Goal: Information Seeking & Learning: Compare options

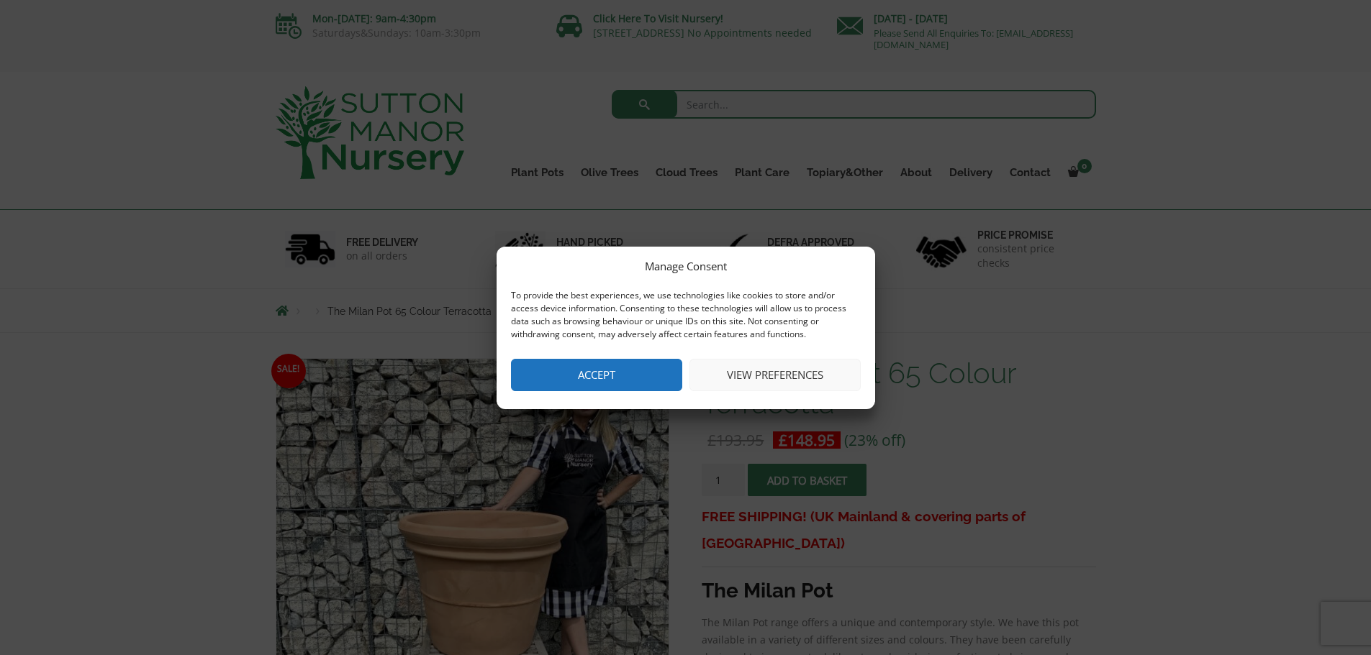
click at [620, 374] on button "Accept" at bounding box center [596, 375] width 171 height 32
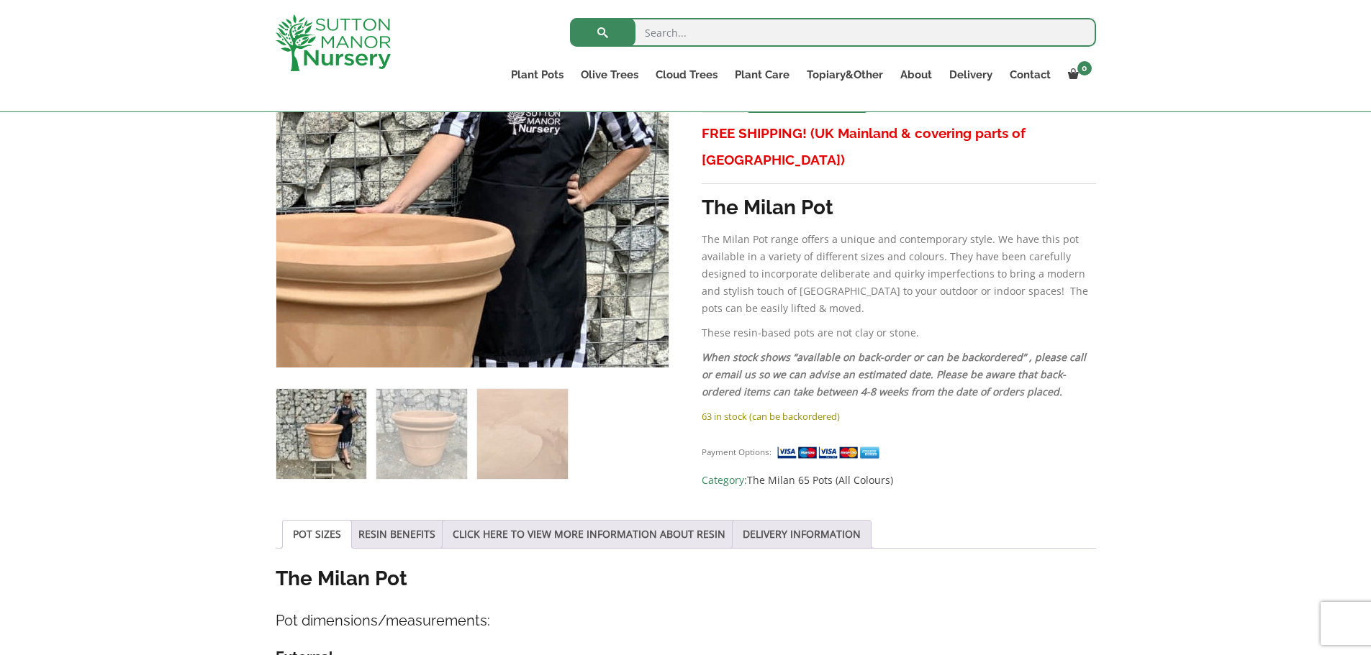
scroll to position [360, 0]
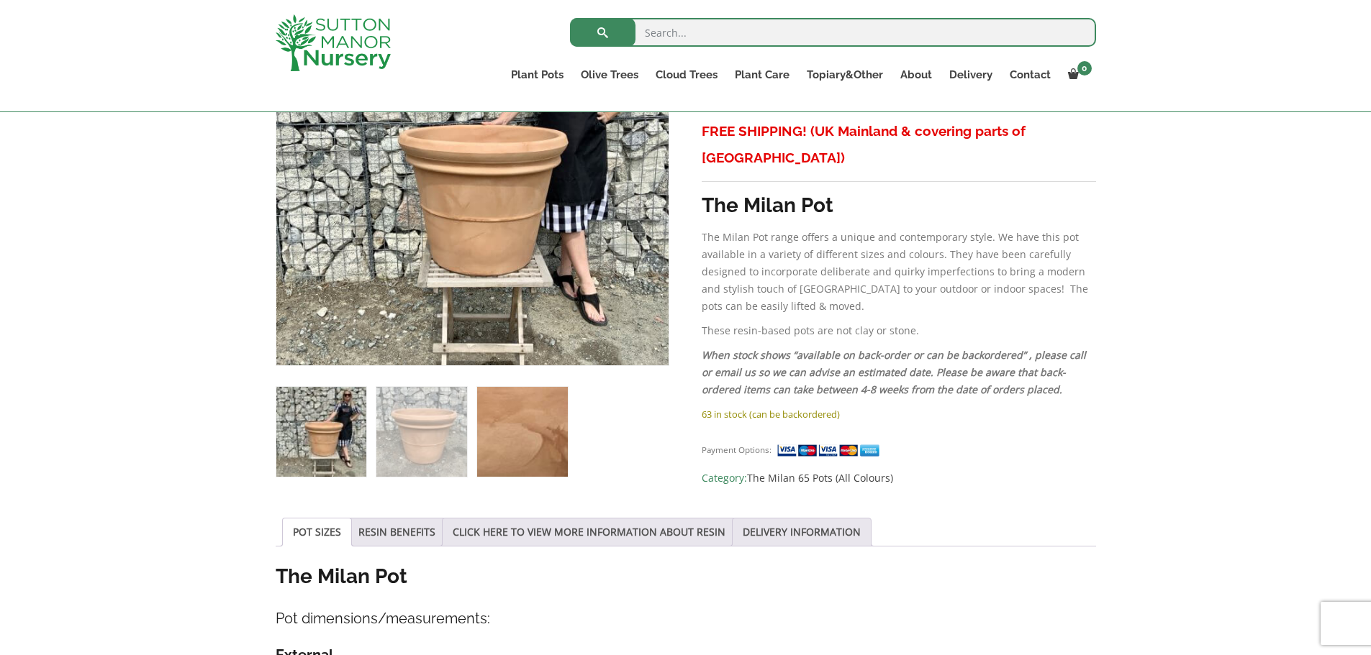
click at [508, 439] on img at bounding box center [522, 432] width 90 height 90
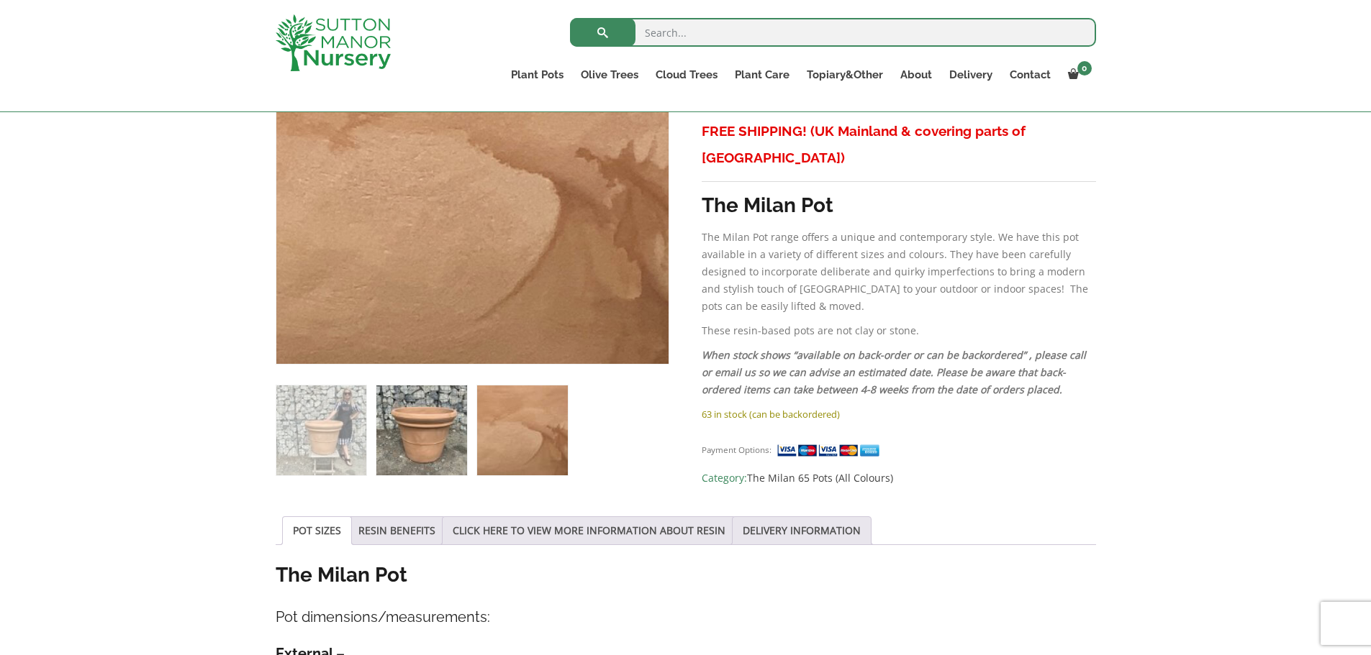
click at [453, 428] on img at bounding box center [421, 431] width 90 height 90
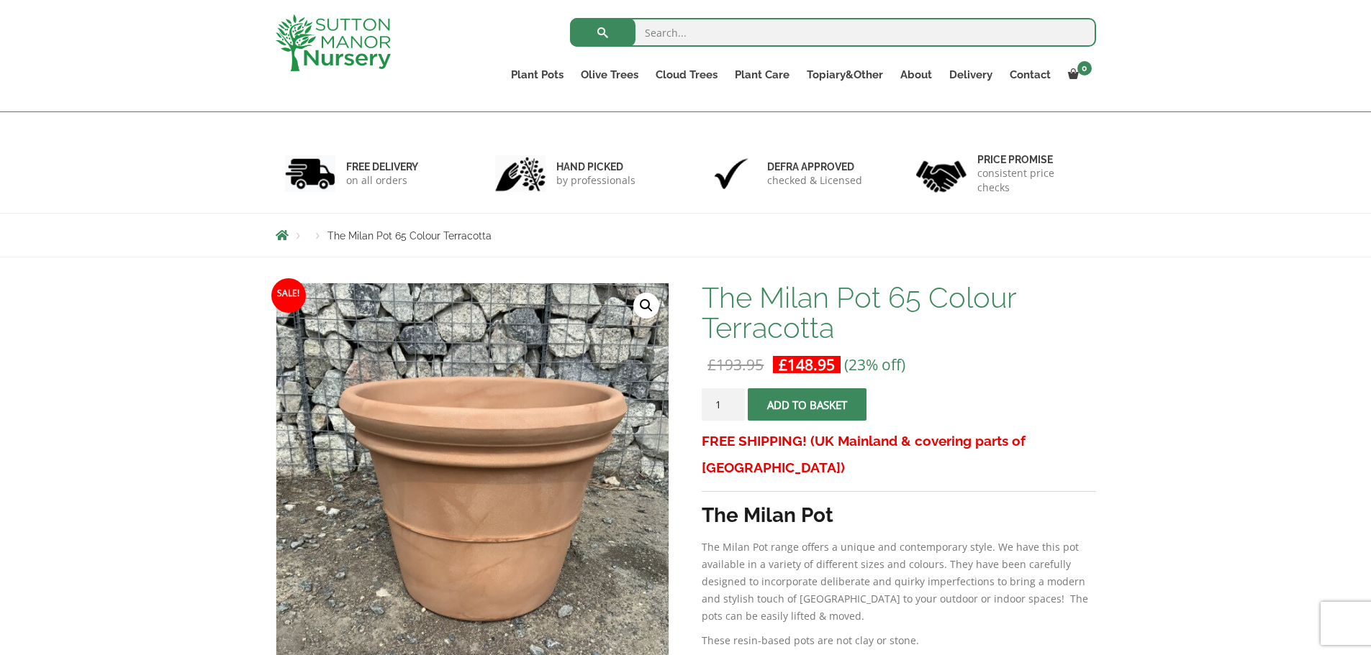
scroll to position [144, 0]
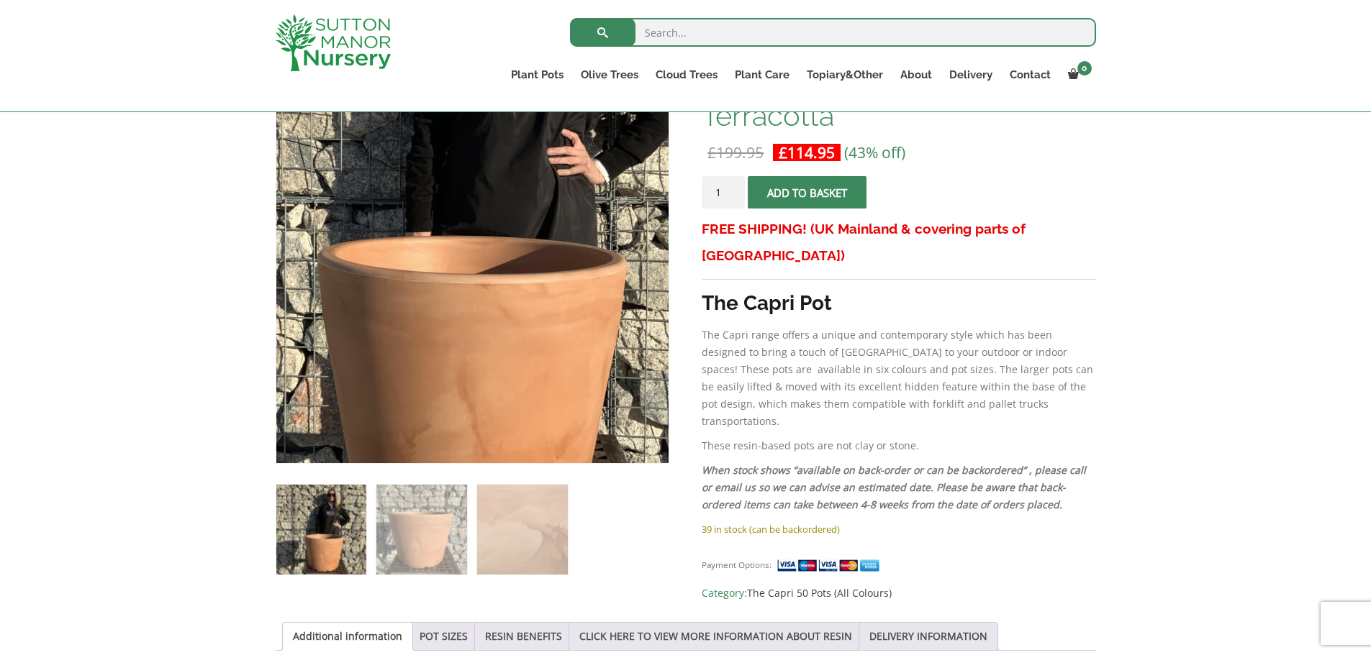
scroll to position [360, 0]
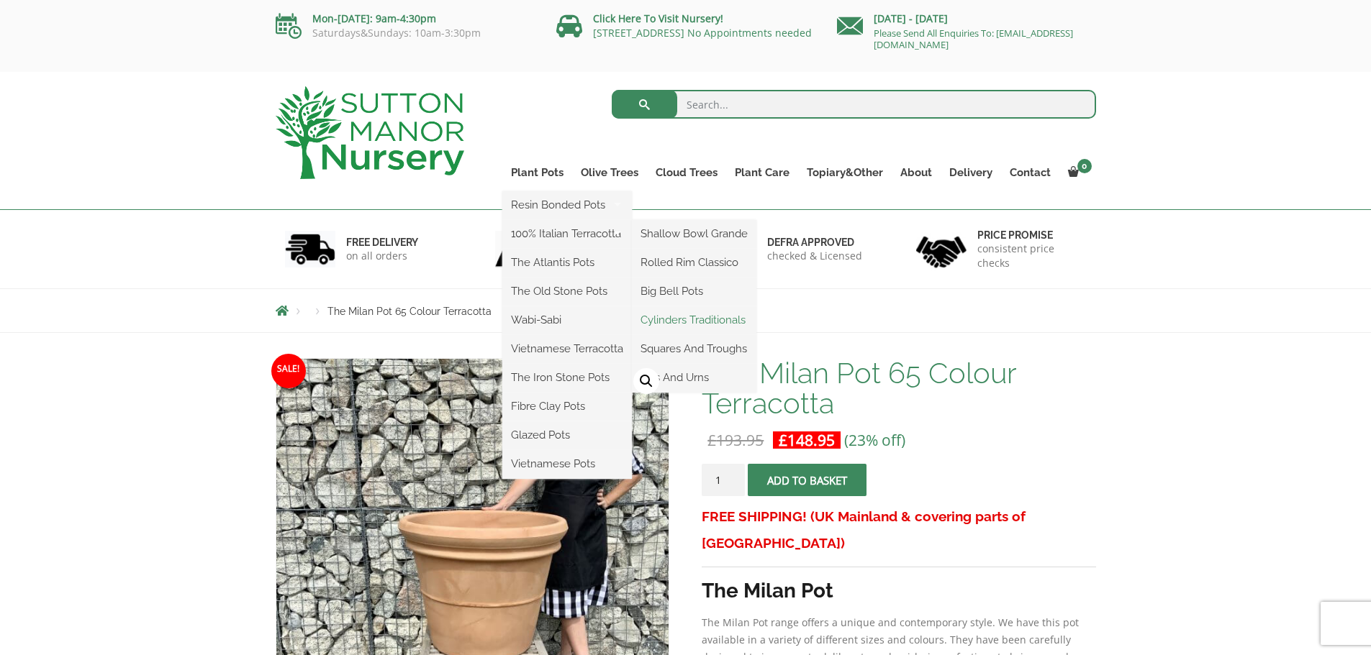
click at [745, 319] on link "Cylinders Traditionals" at bounding box center [694, 320] width 124 height 22
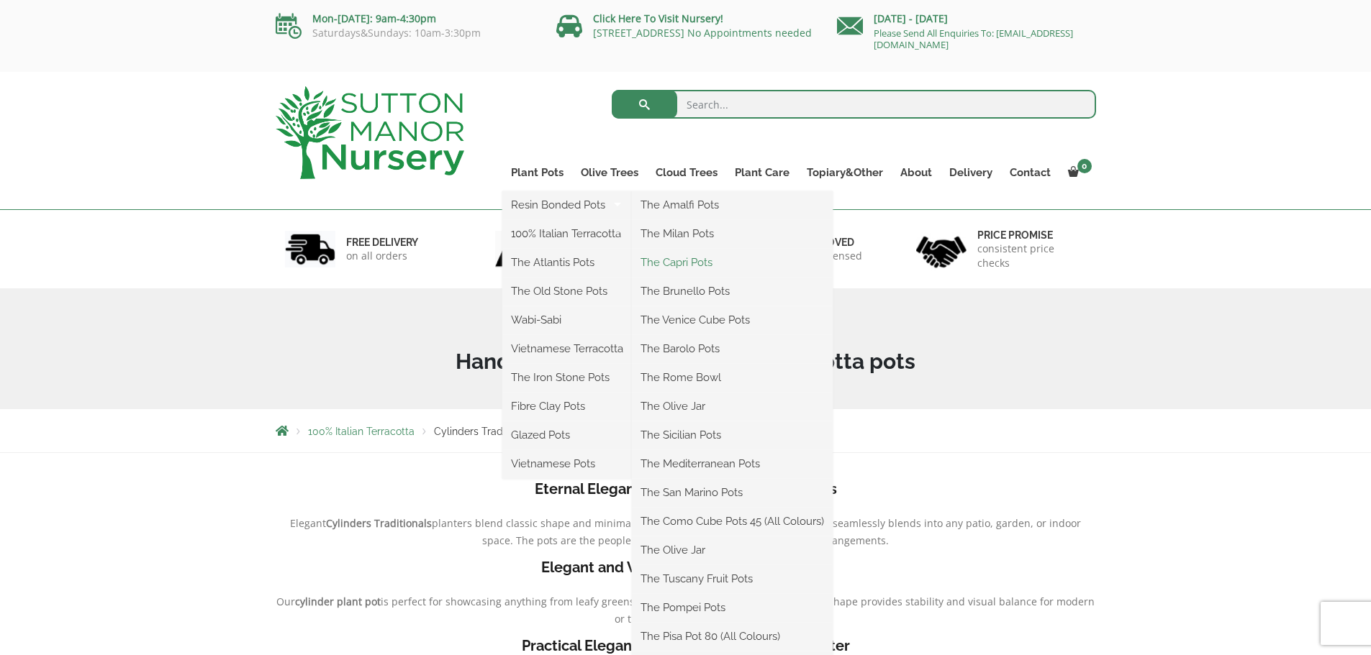
click at [707, 263] on link "The Capri Pots" at bounding box center [732, 263] width 201 height 22
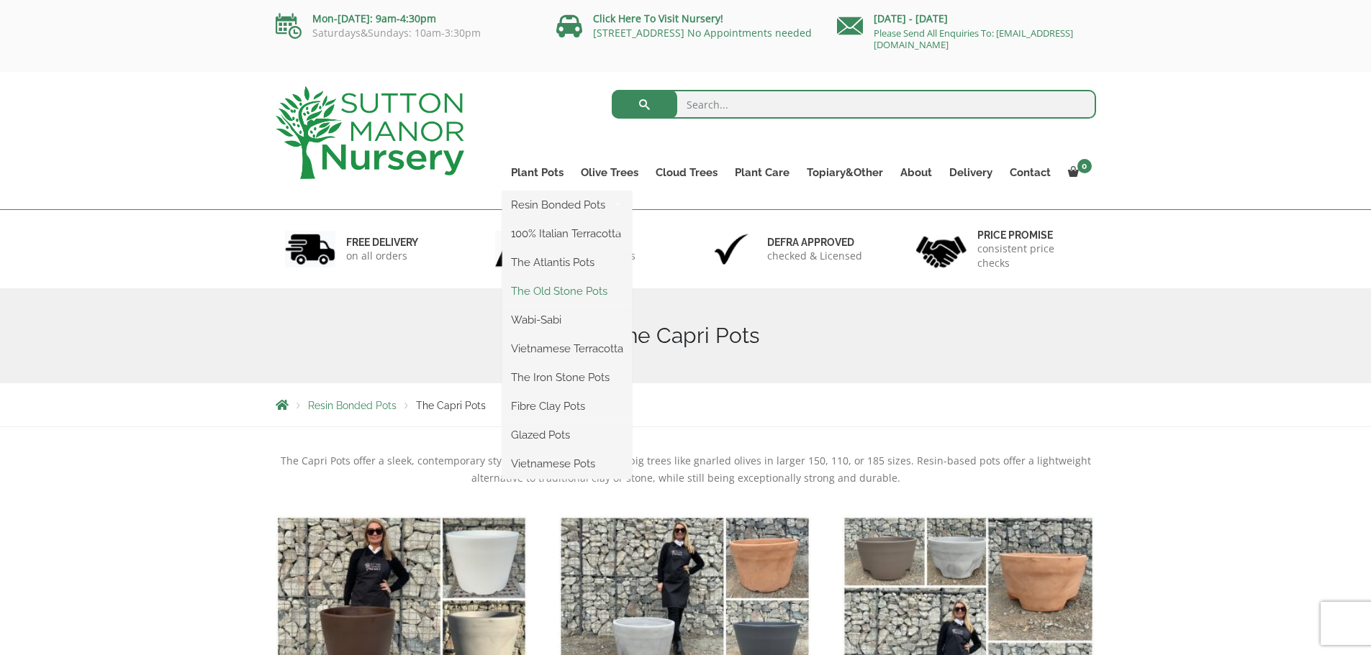
click at [574, 289] on link "The Old Stone Pots" at bounding box center [567, 292] width 130 height 22
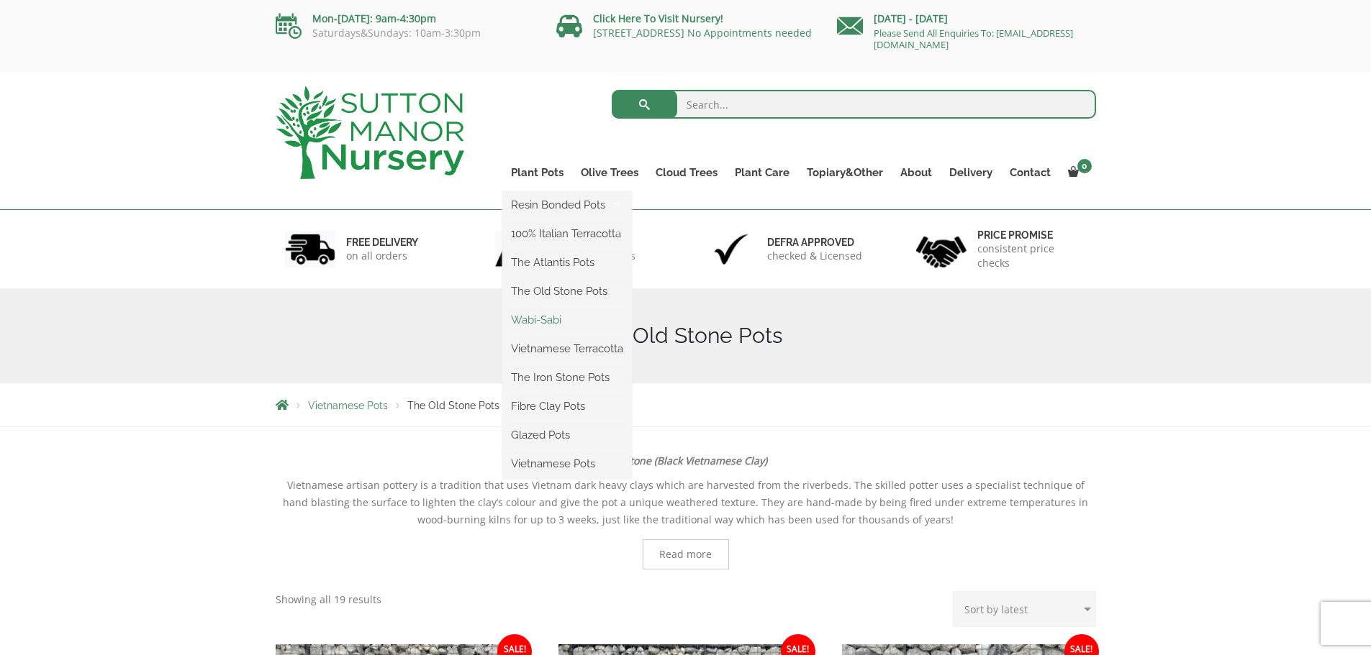
click at [541, 323] on link "Wabi-Sabi" at bounding box center [567, 320] width 130 height 22
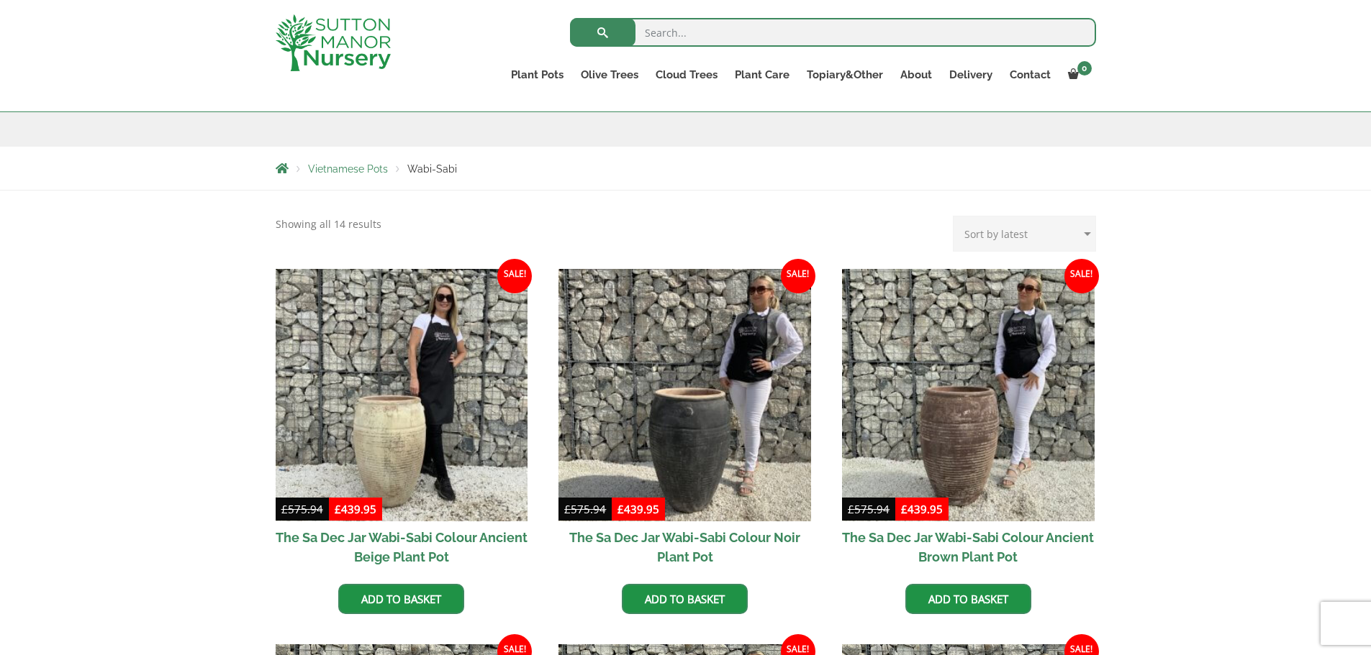
scroll to position [216, 0]
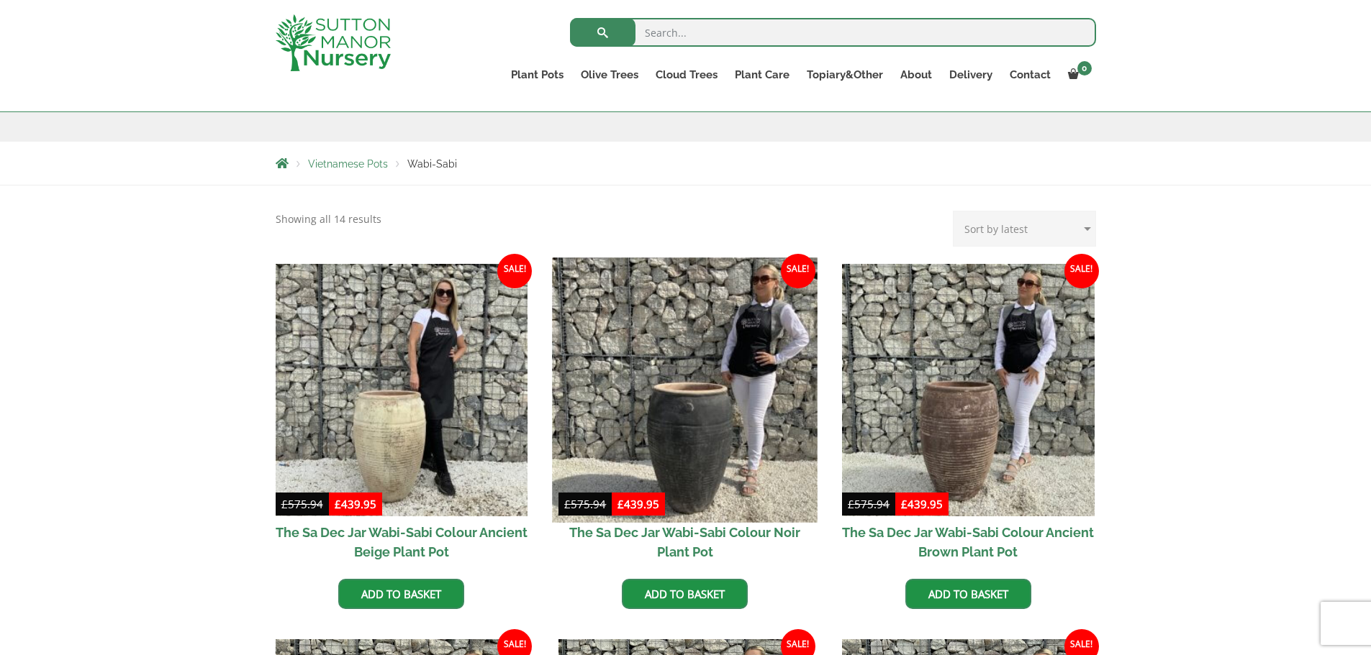
click at [748, 381] on img at bounding box center [685, 390] width 265 height 265
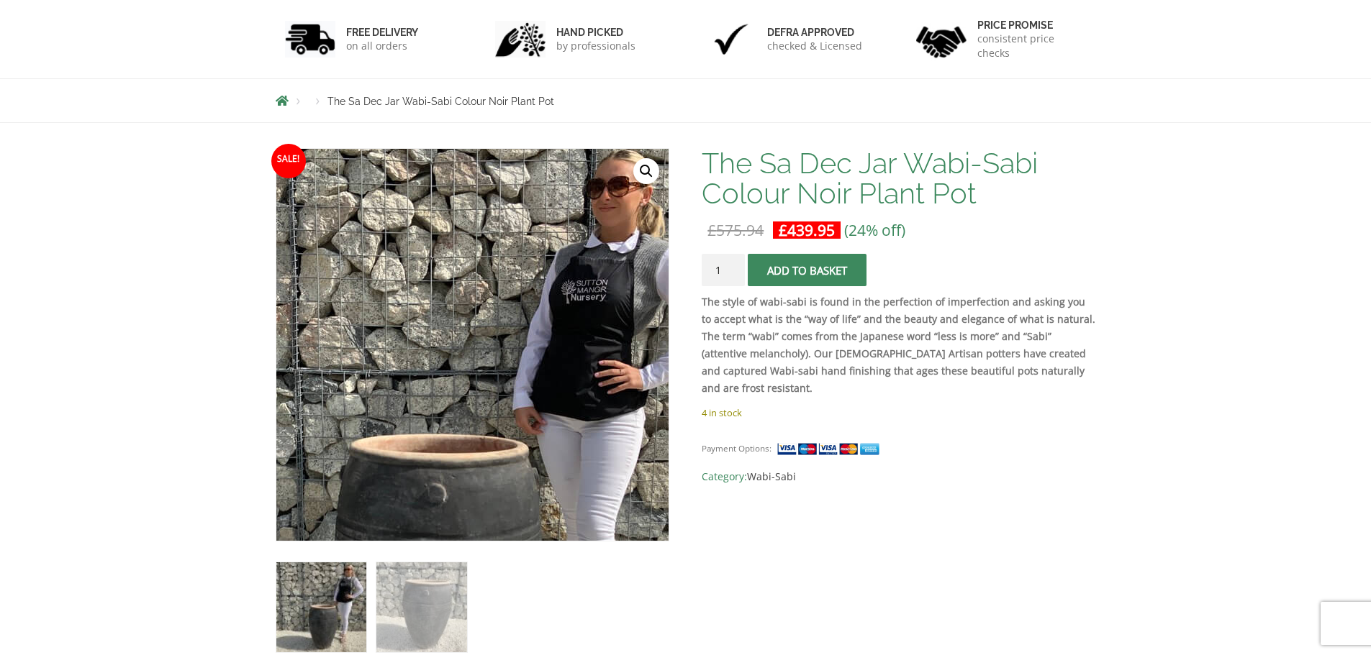
scroll to position [216, 0]
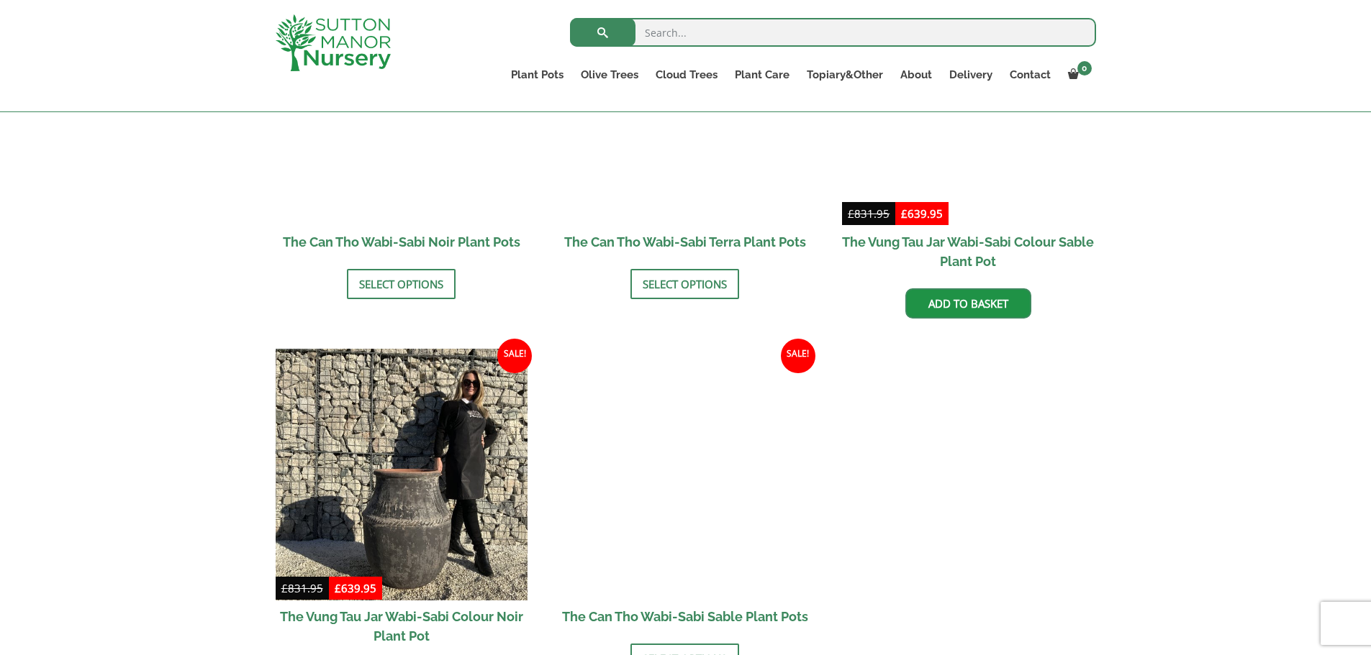
scroll to position [1799, 0]
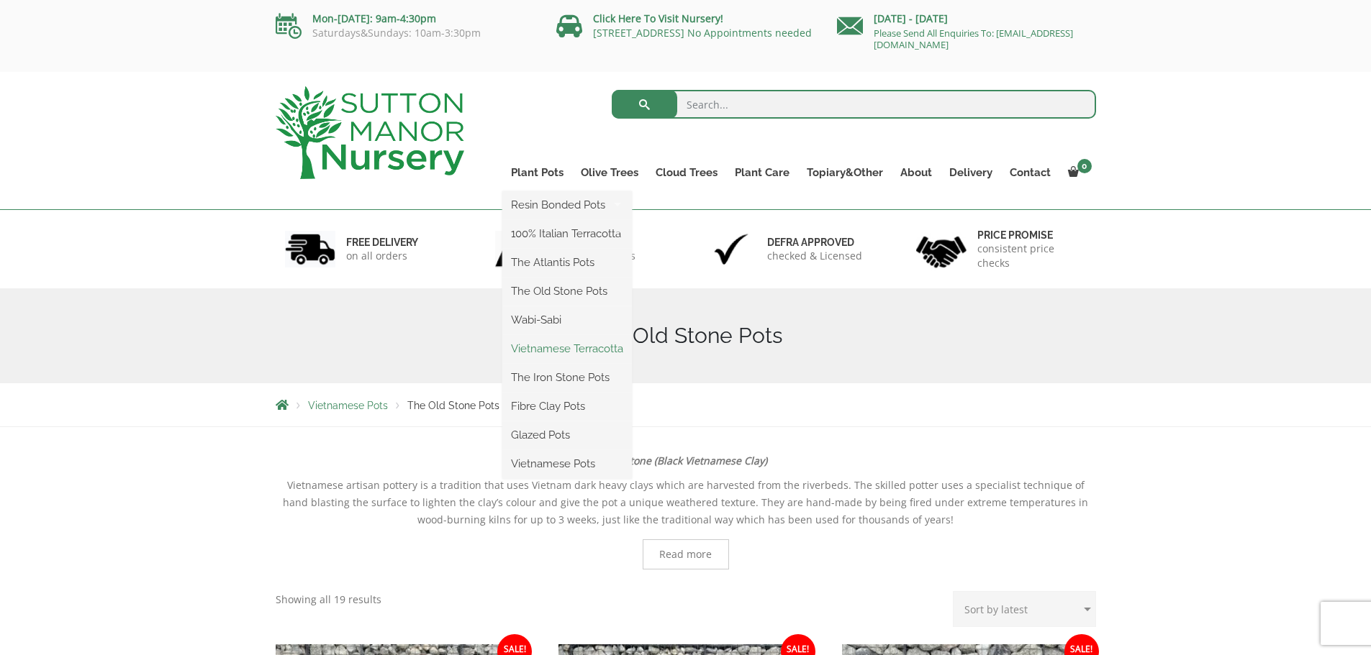
click at [582, 347] on link "Vietnamese Terracotta" at bounding box center [567, 349] width 130 height 22
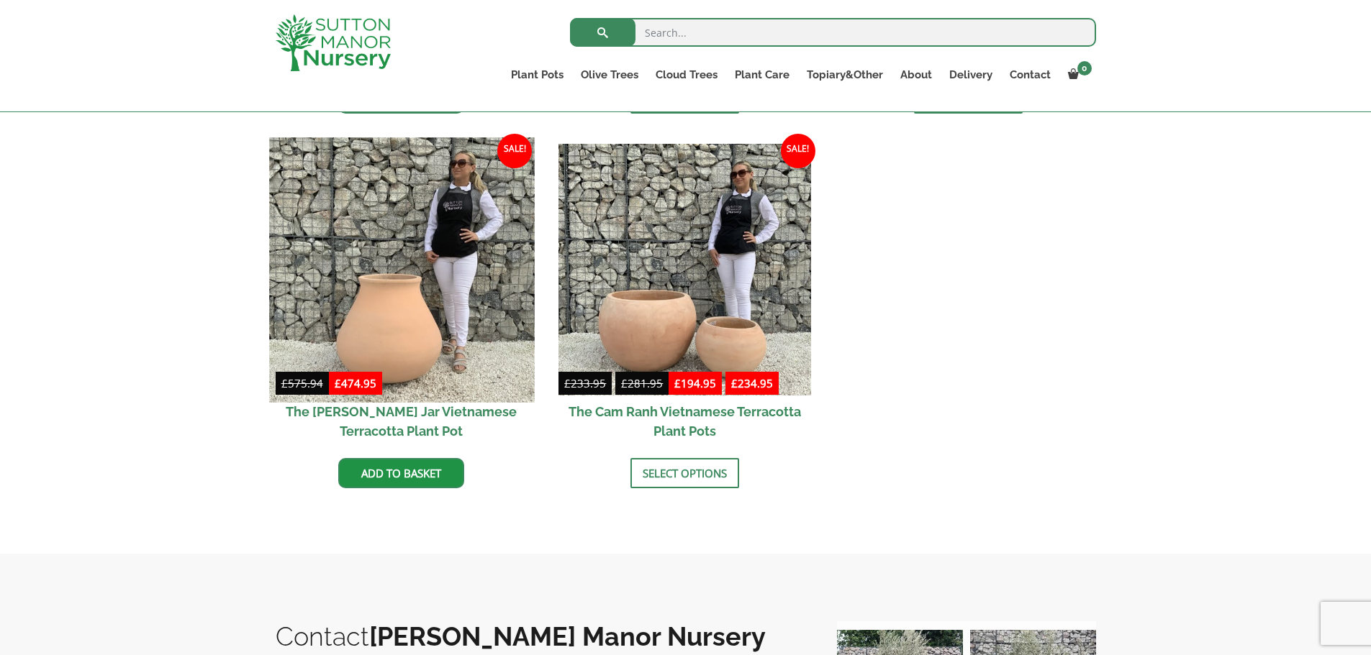
scroll to position [719, 0]
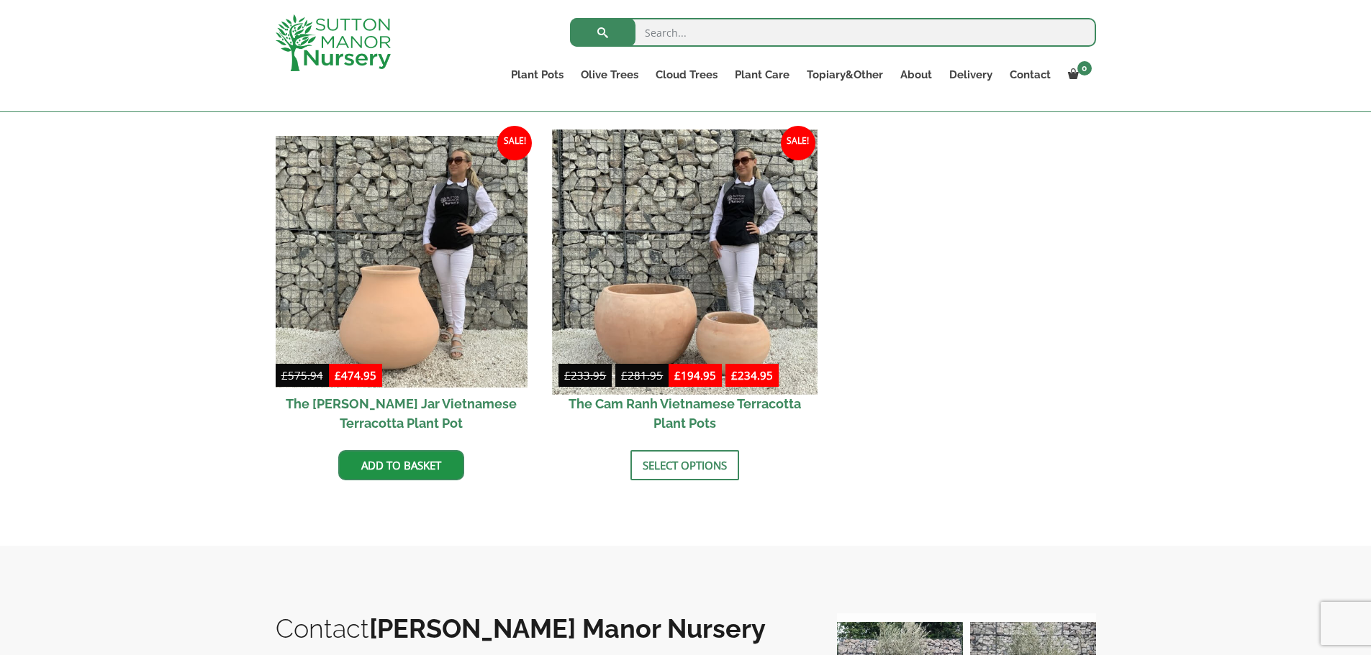
click at [649, 314] on img at bounding box center [685, 262] width 265 height 265
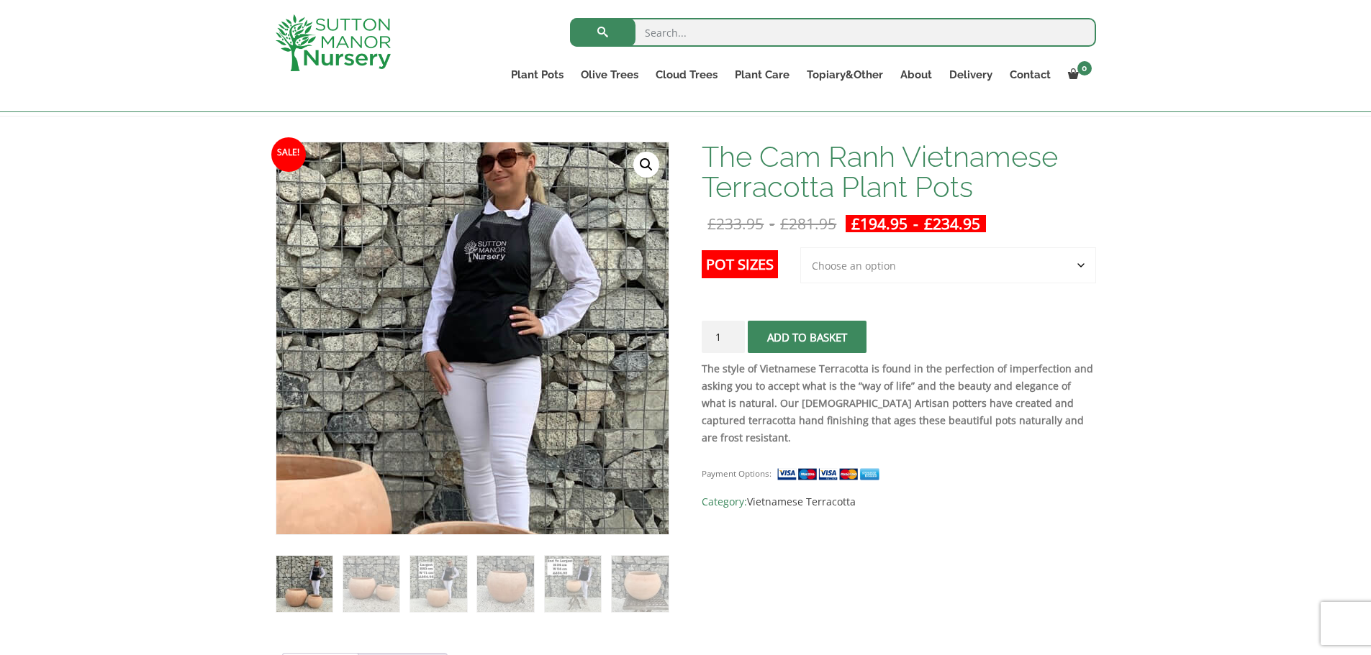
scroll to position [216, 0]
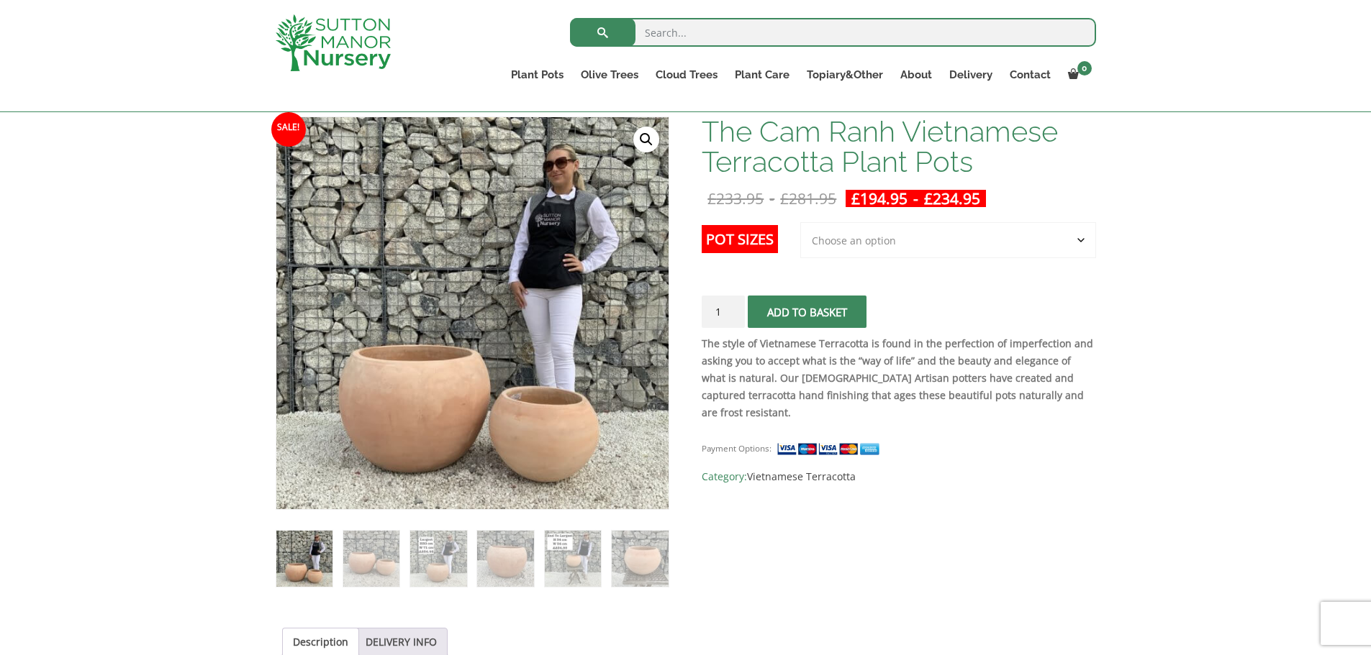
click at [1083, 237] on select "Choose an option 2nd to Largest Pot In The Picture Largest pot In The Picture" at bounding box center [948, 240] width 296 height 36
click at [801, 222] on select "Choose an option 2nd to Largest Pot In The Picture Largest pot In The Picture" at bounding box center [948, 240] width 296 height 36
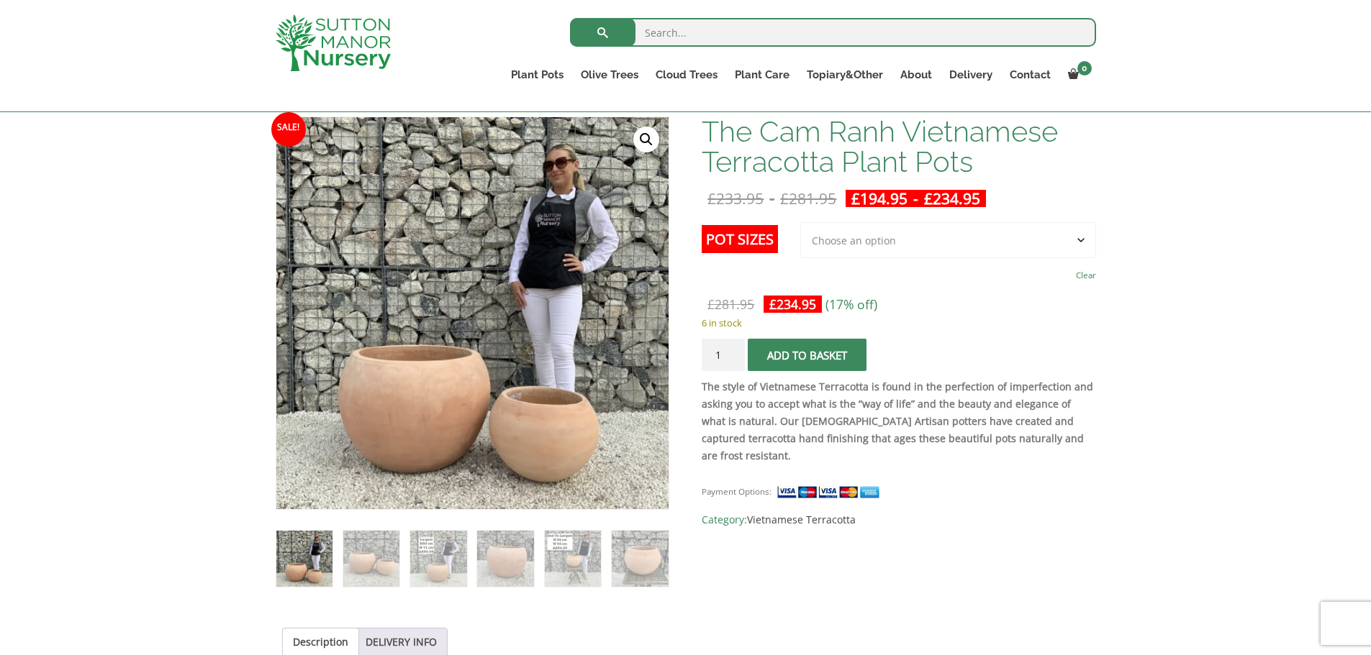
click at [1081, 236] on select "Choose an option 2nd to Largest Pot In The Picture Largest pot In The Picture" at bounding box center [948, 240] width 296 height 36
click at [801, 222] on select "Choose an option 2nd to Largest Pot In The Picture Largest pot In The Picture" at bounding box center [948, 240] width 296 height 36
select select "2nd to Largest Pot In The Picture"
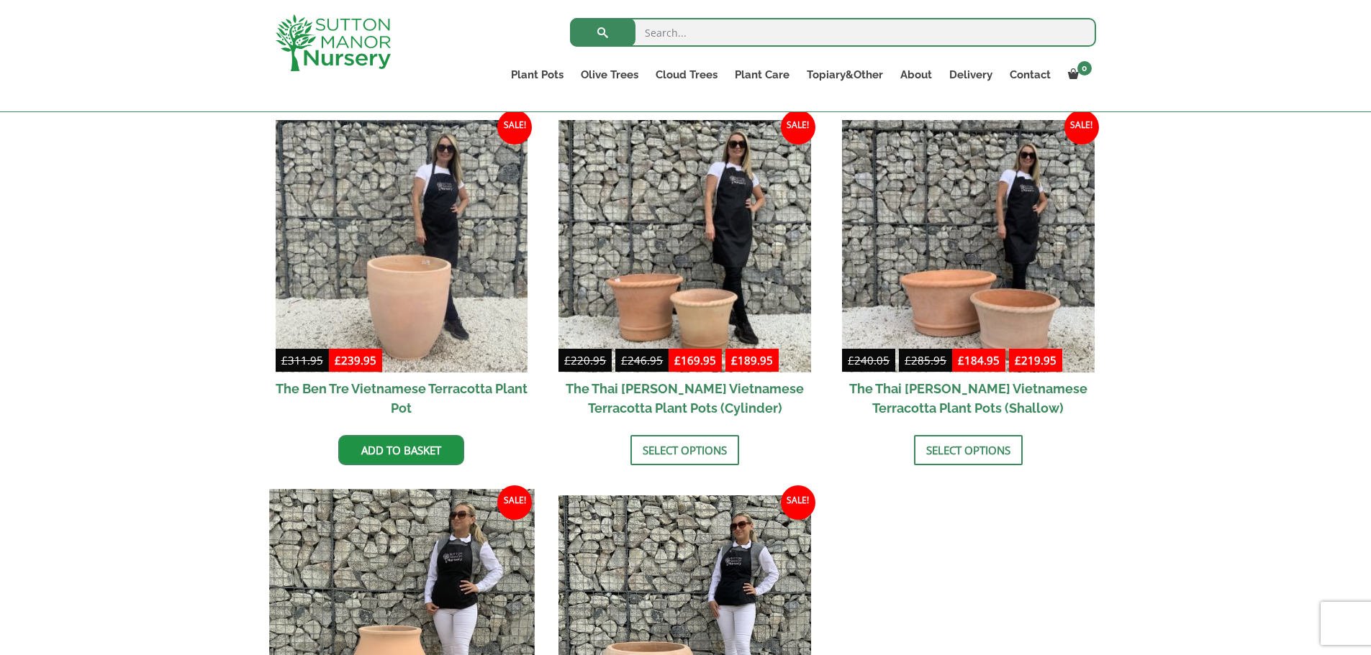
scroll to position [288, 0]
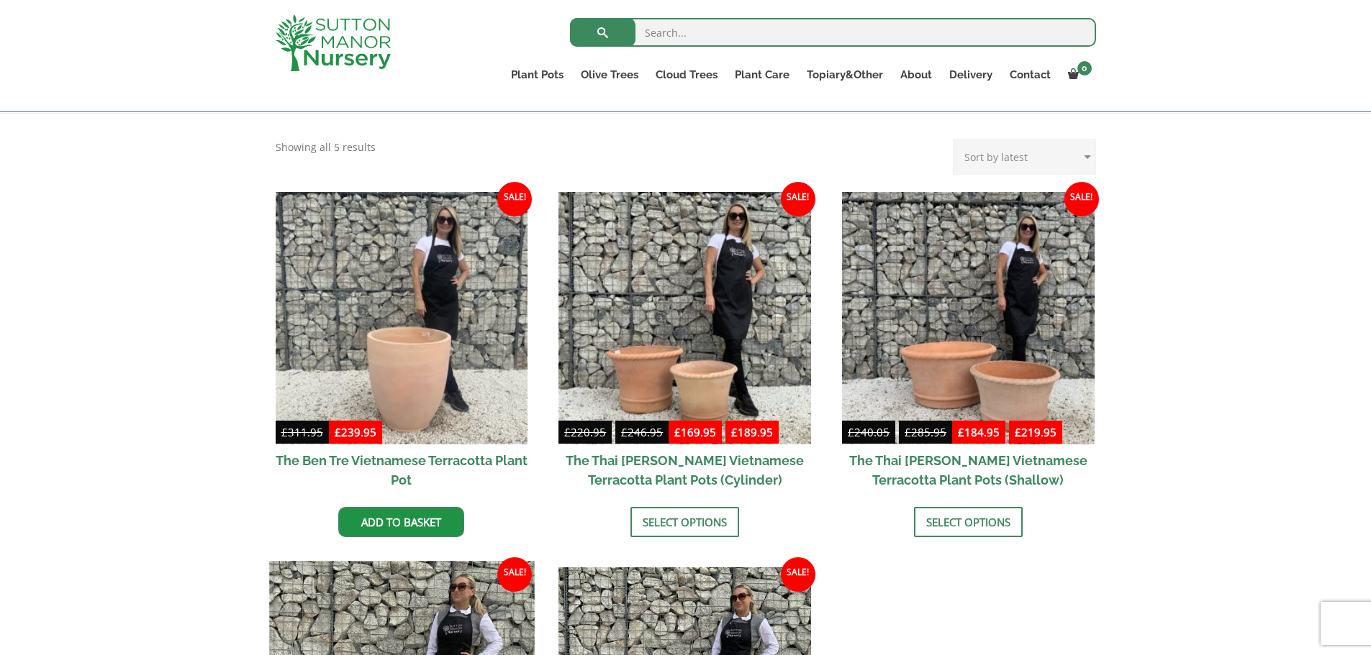
click at [429, 312] on img at bounding box center [402, 318] width 253 height 253
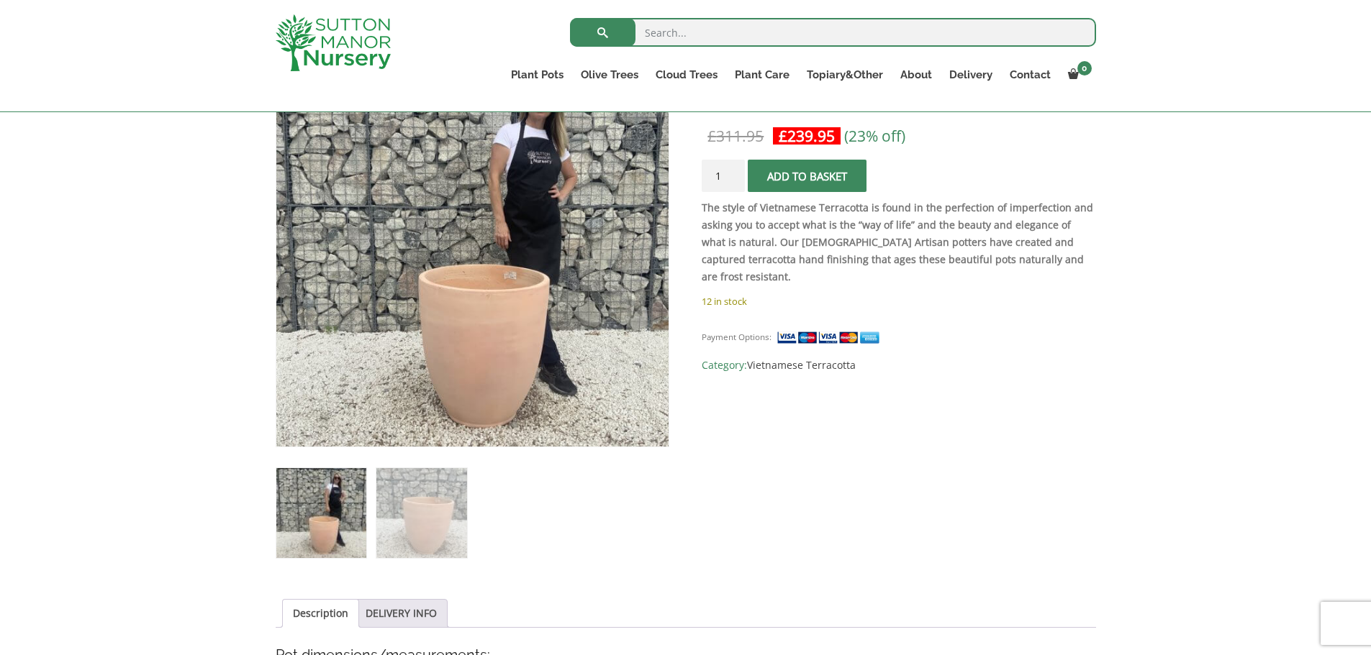
scroll to position [288, 0]
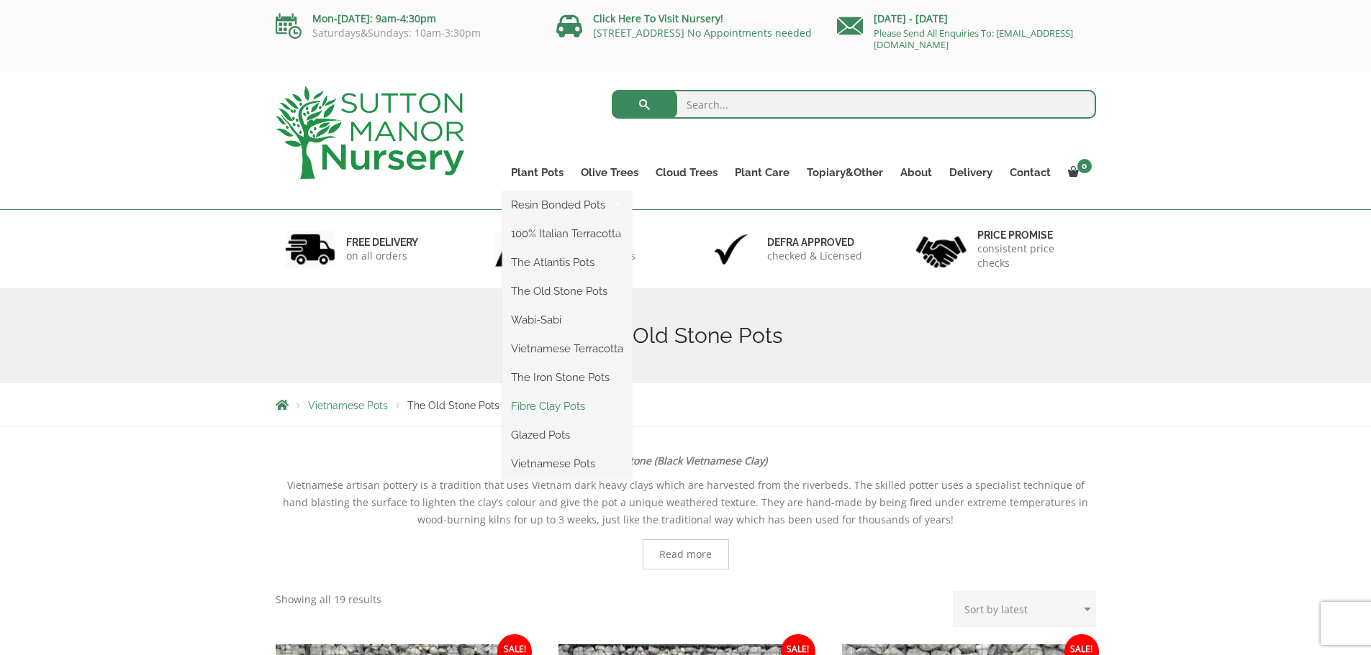
click at [535, 408] on link "Fibre Clay Pots" at bounding box center [567, 407] width 130 height 22
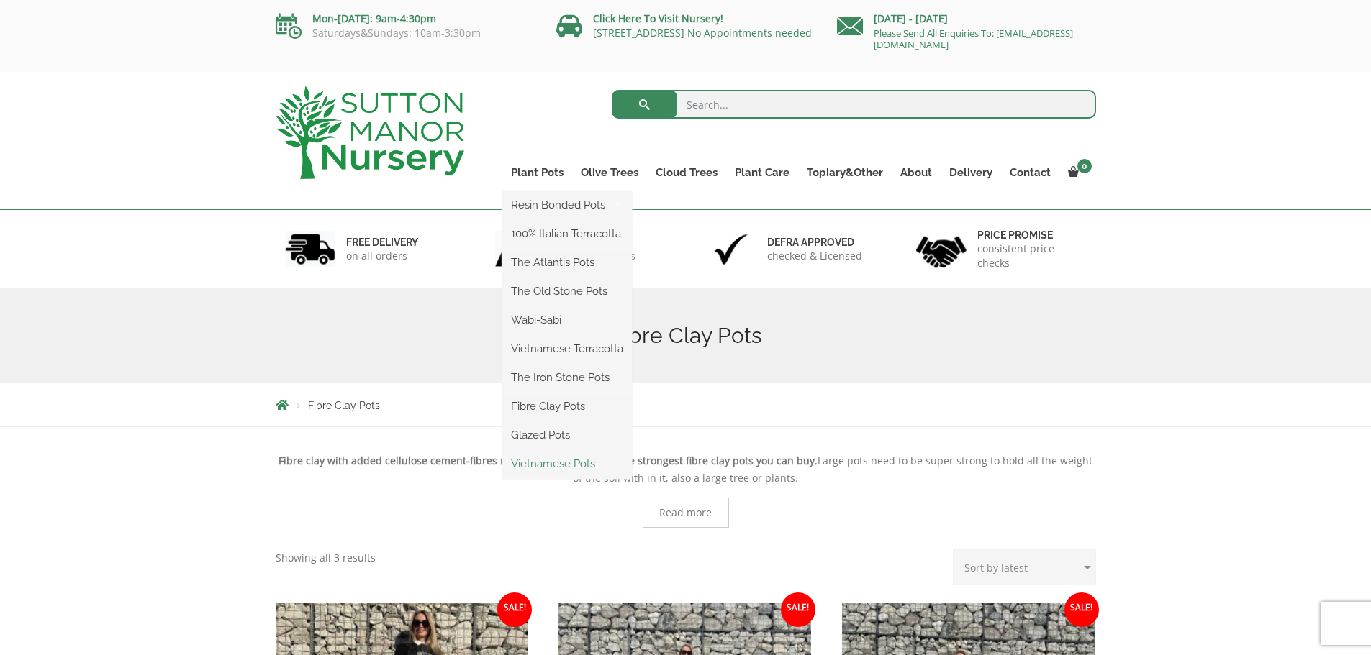
click at [549, 465] on link "Vietnamese Pots" at bounding box center [567, 464] width 130 height 22
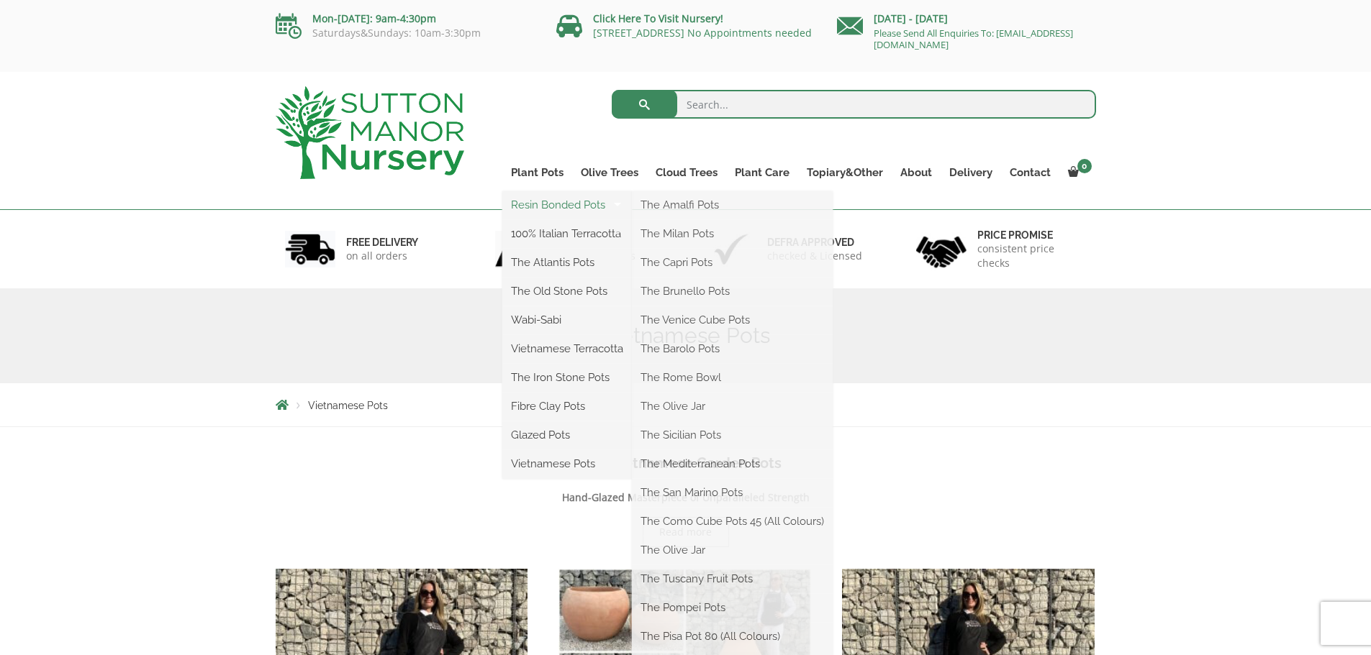
click at [544, 201] on link "Resin Bonded Pots" at bounding box center [567, 205] width 130 height 22
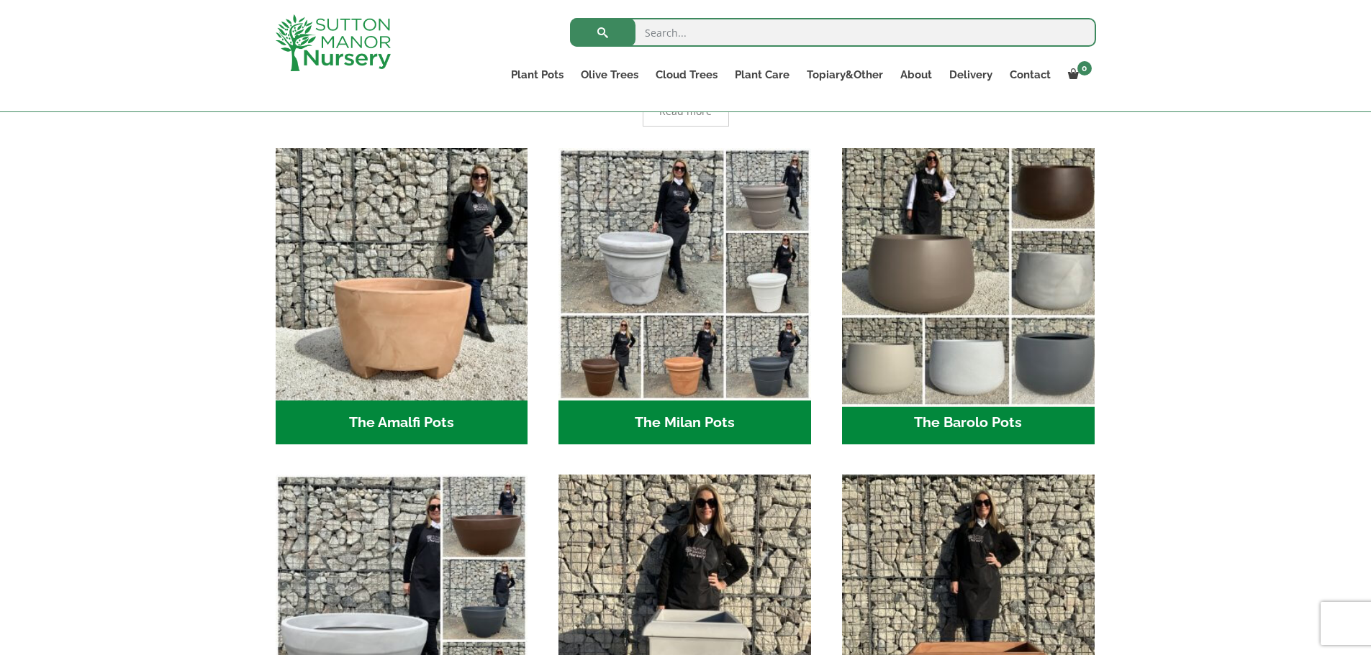
scroll to position [360, 0]
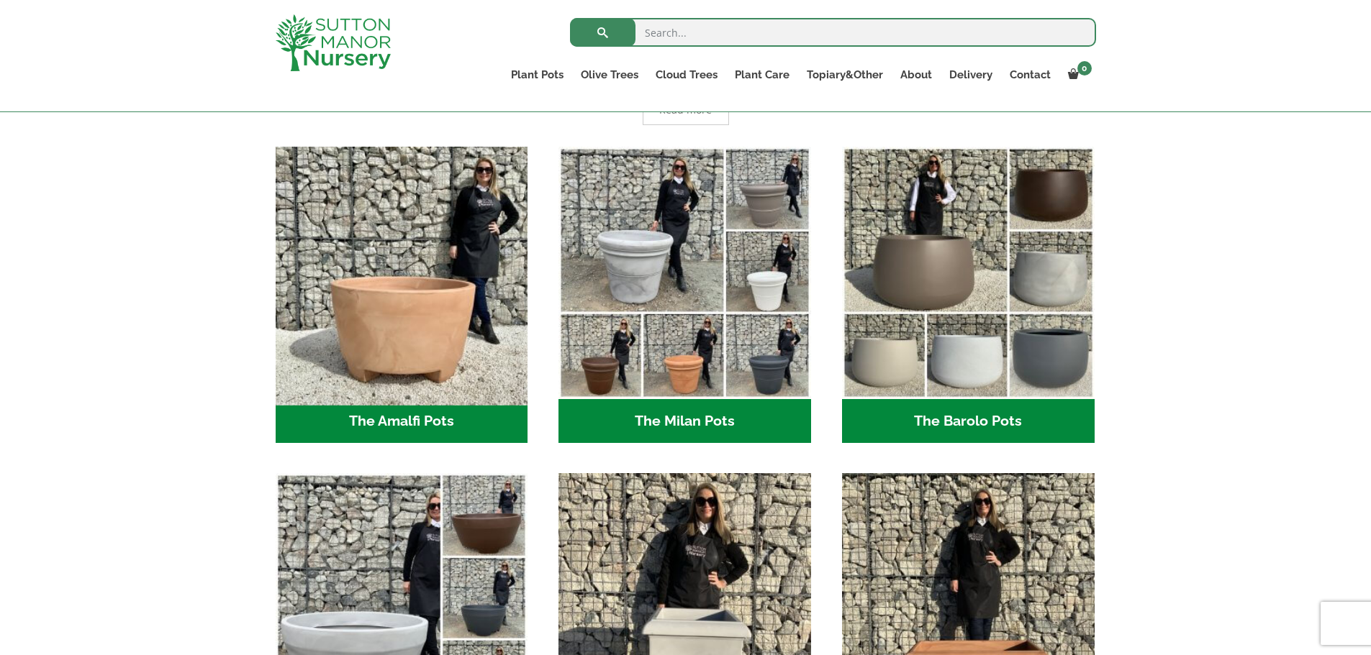
click at [446, 329] on img "Visit product category The Amalfi Pots" at bounding box center [401, 272] width 265 height 265
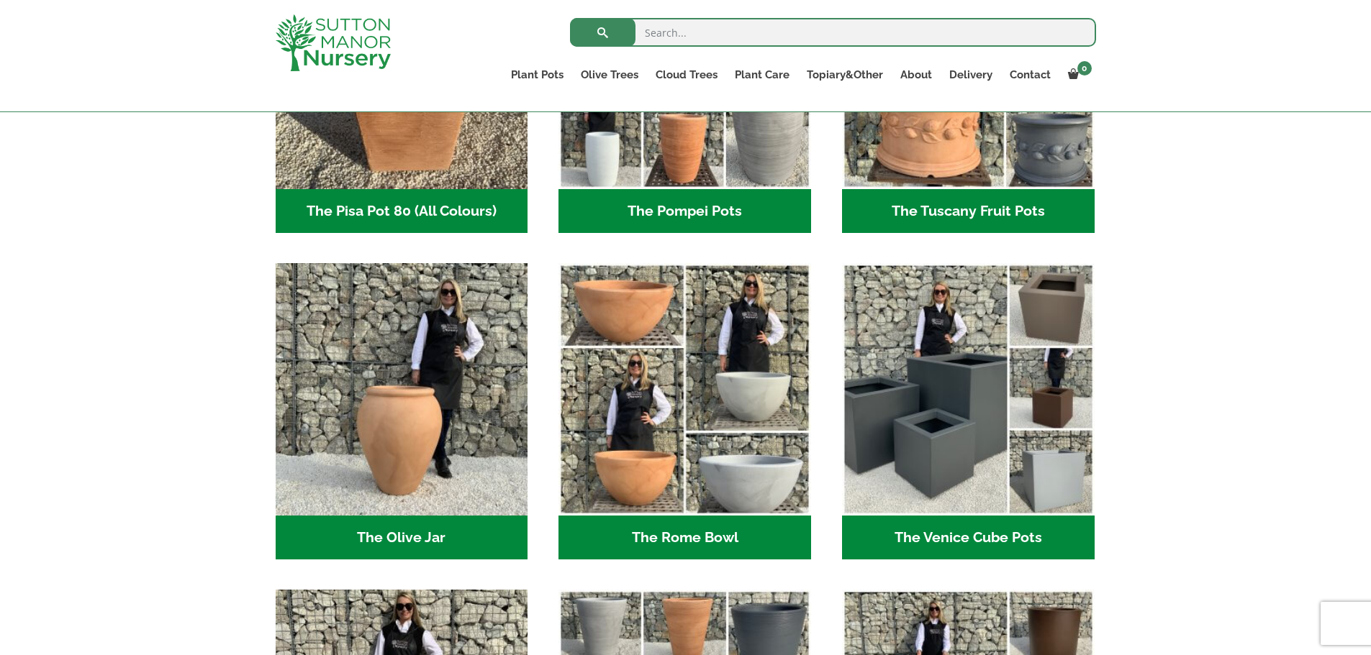
scroll to position [1367, 0]
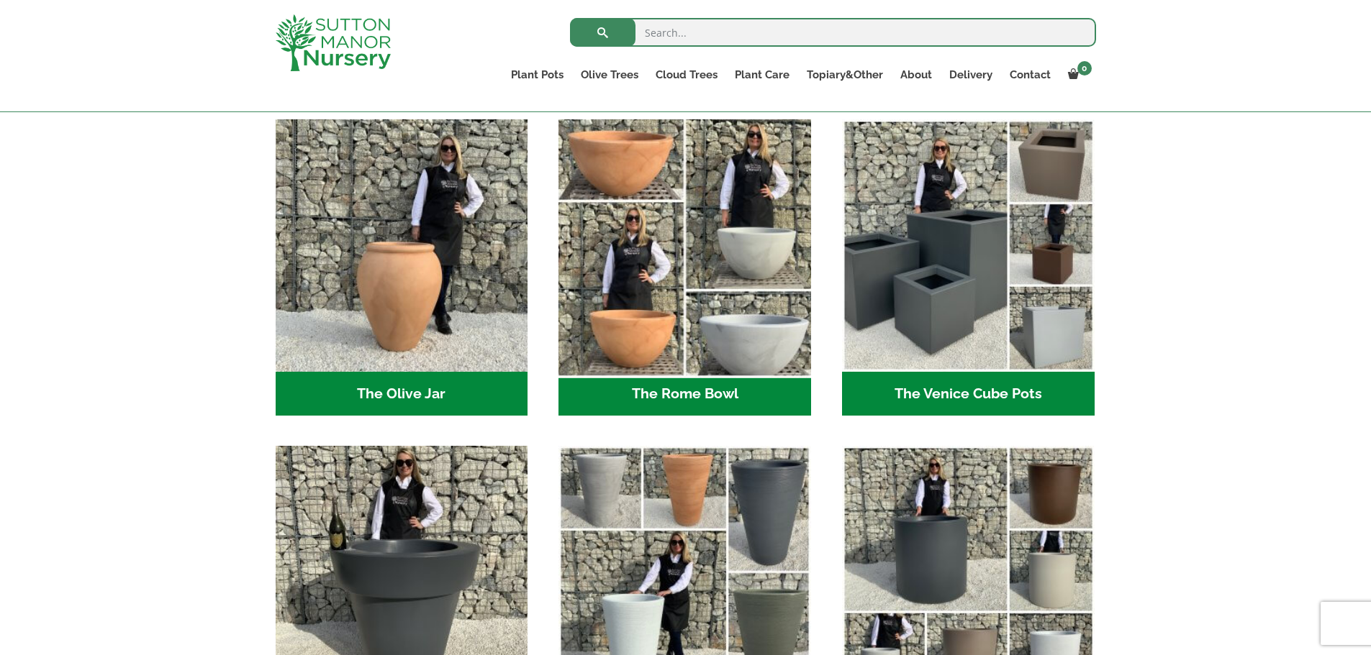
click at [632, 376] on img "Visit product category The Rome Bowl" at bounding box center [685, 246] width 265 height 265
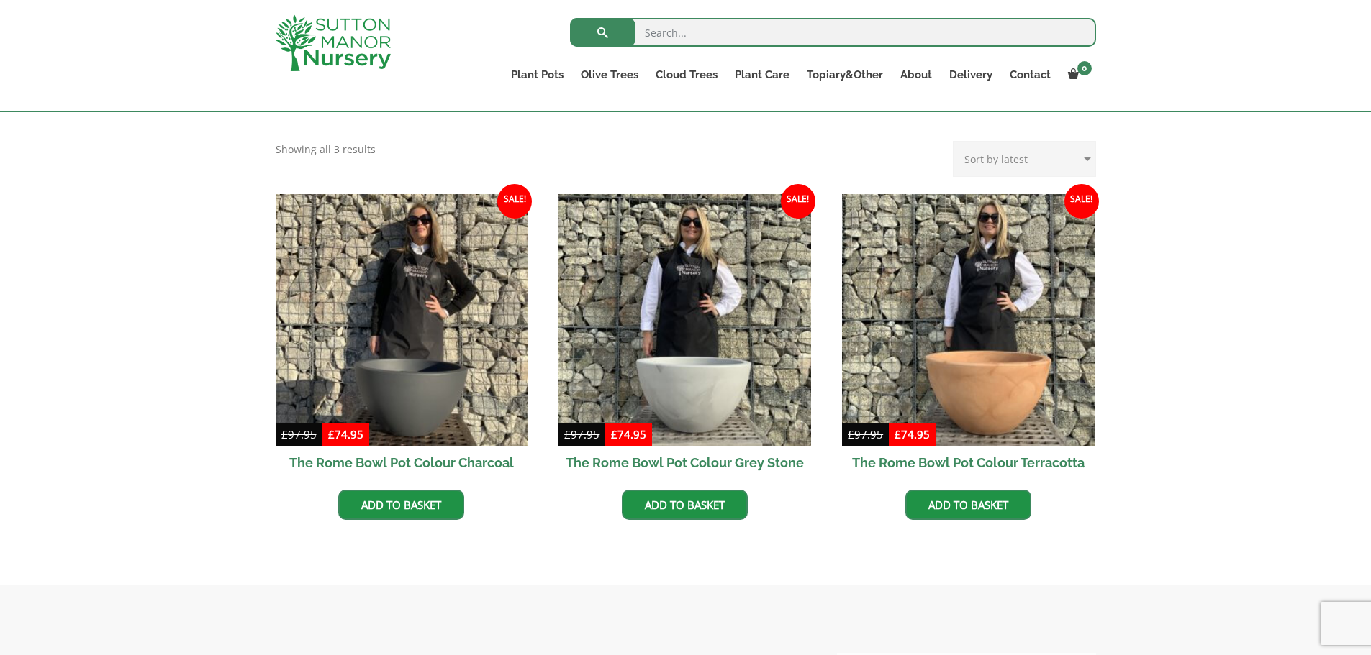
scroll to position [360, 0]
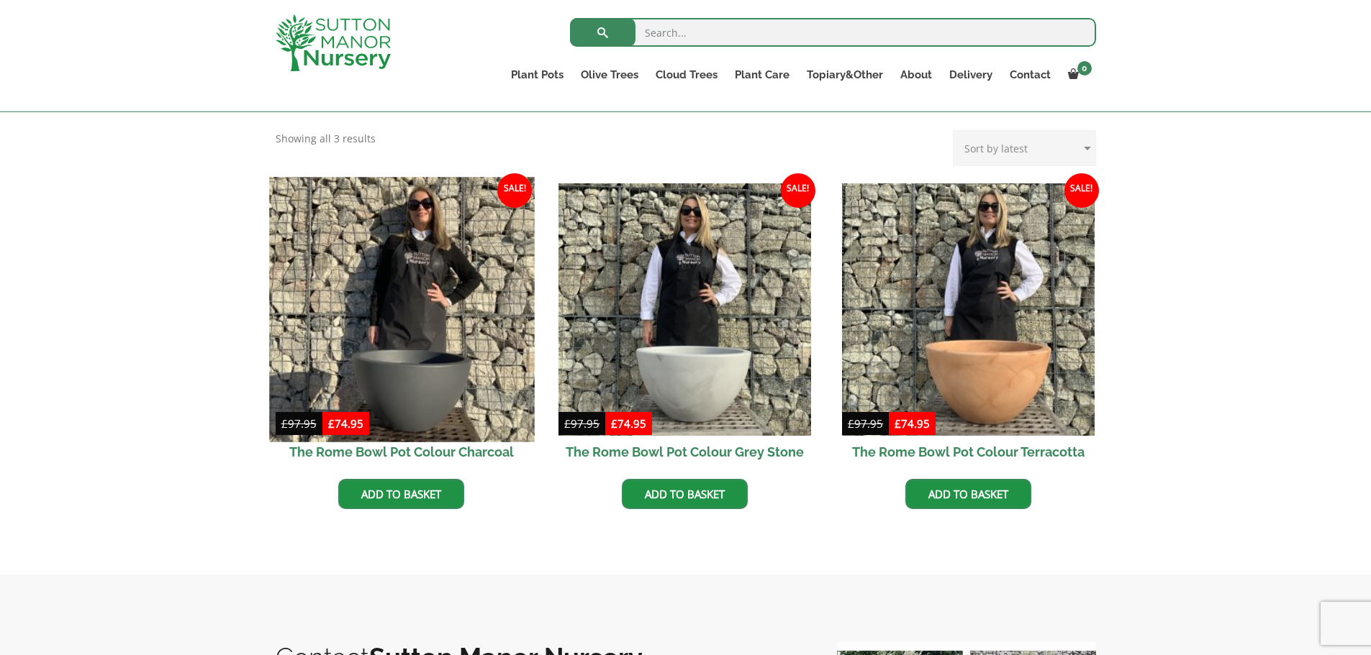
click at [397, 371] on img at bounding box center [401, 309] width 265 height 265
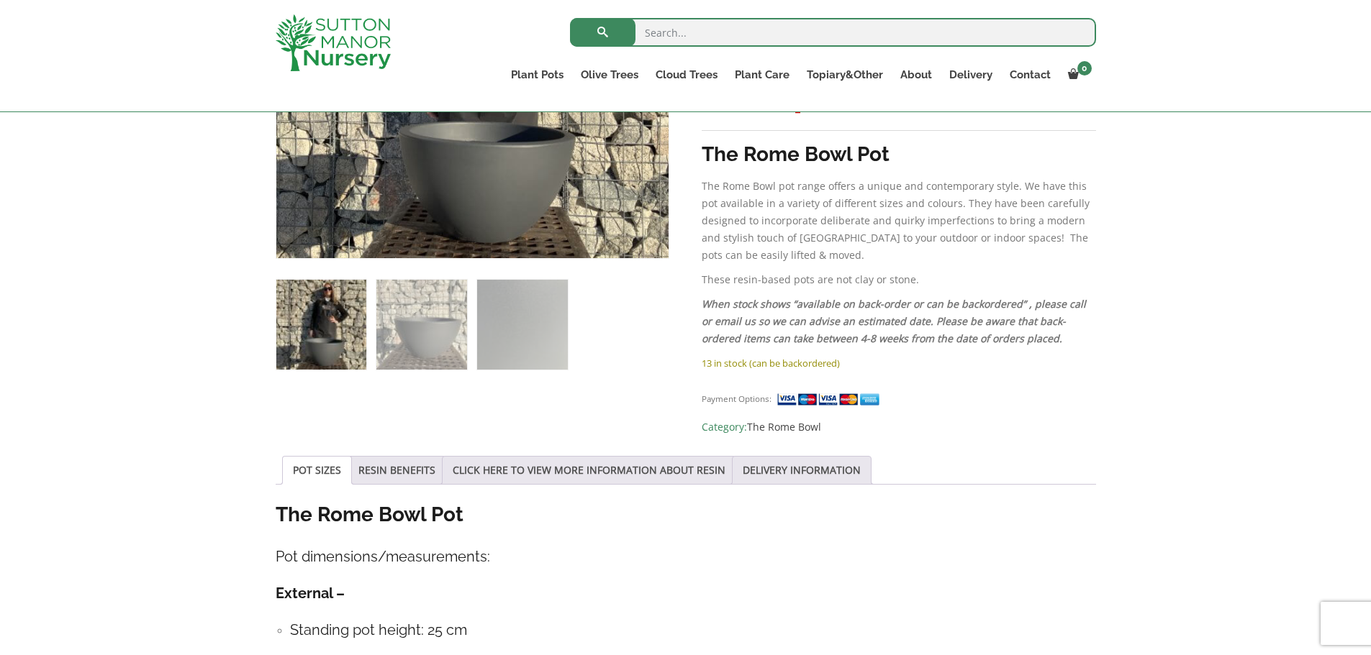
scroll to position [719, 0]
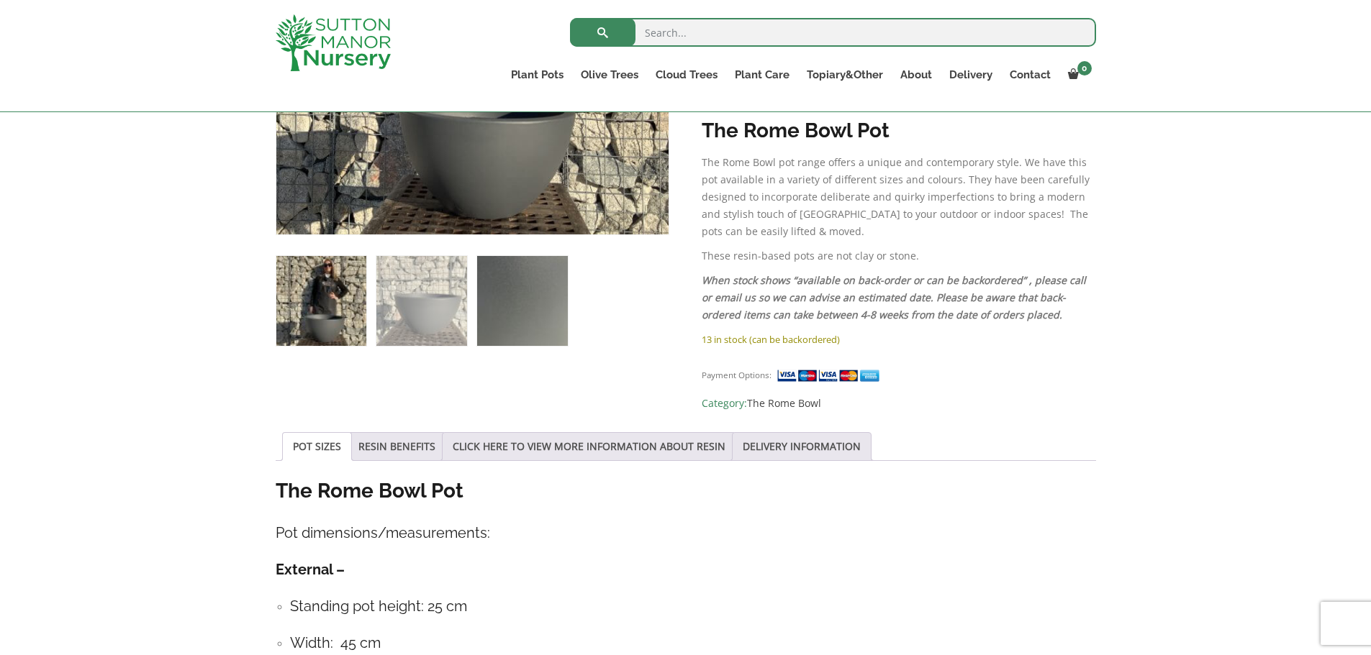
click at [539, 310] on img at bounding box center [522, 301] width 90 height 90
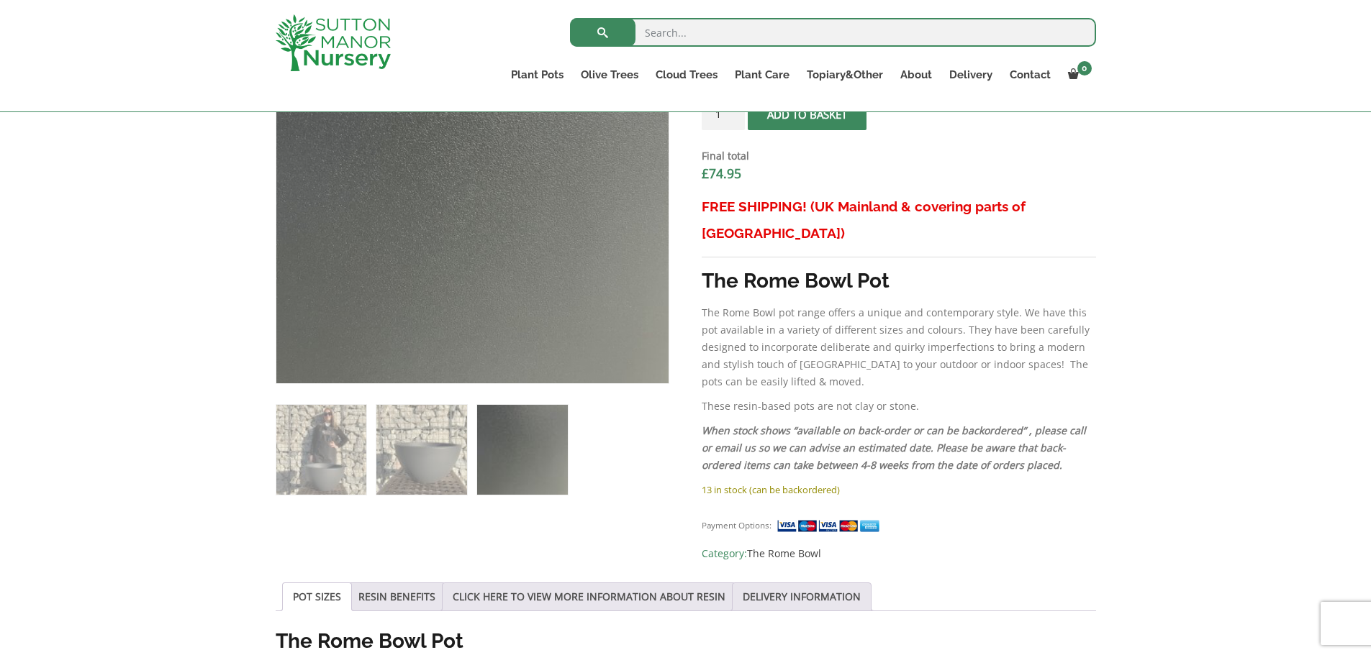
scroll to position [648, 0]
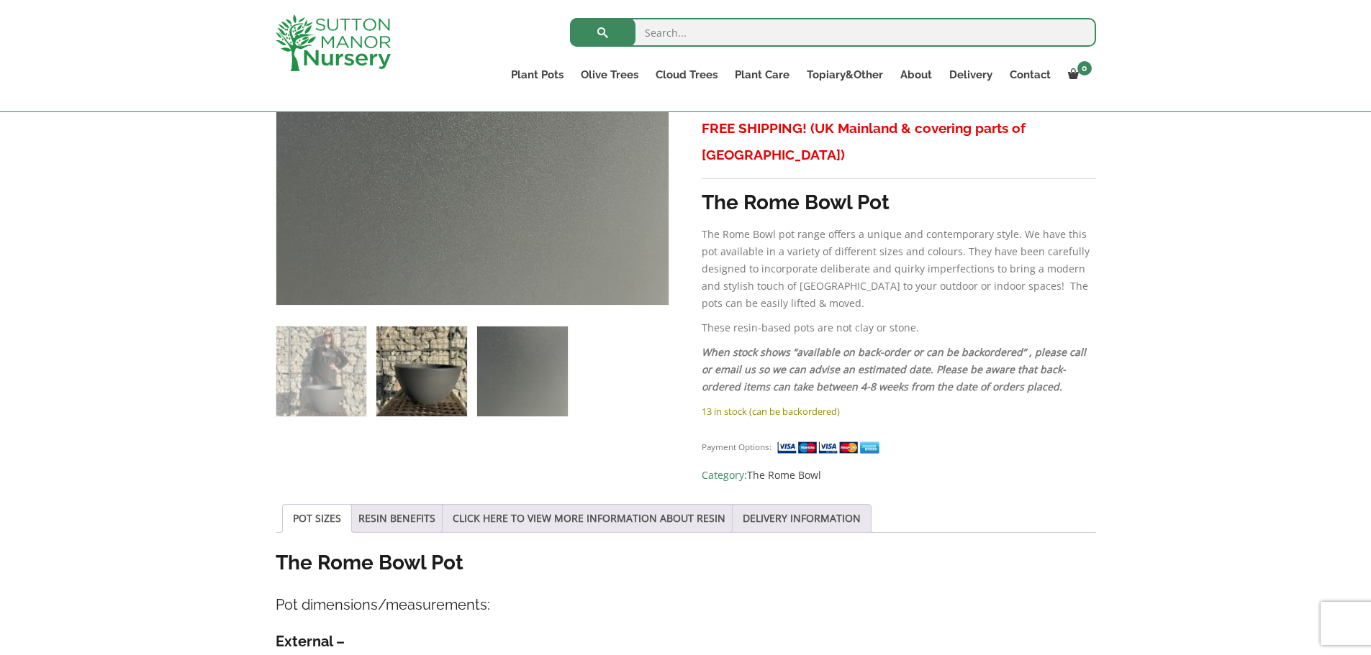
click at [430, 373] on img at bounding box center [421, 372] width 90 height 90
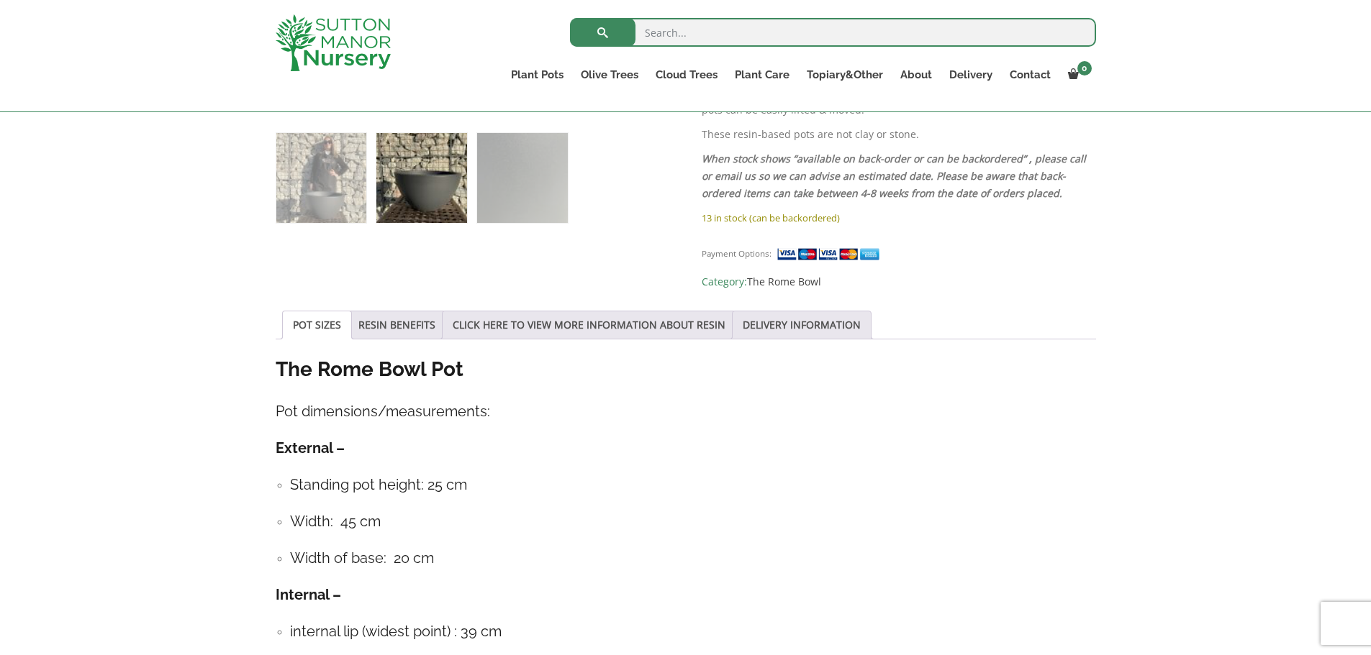
scroll to position [863, 0]
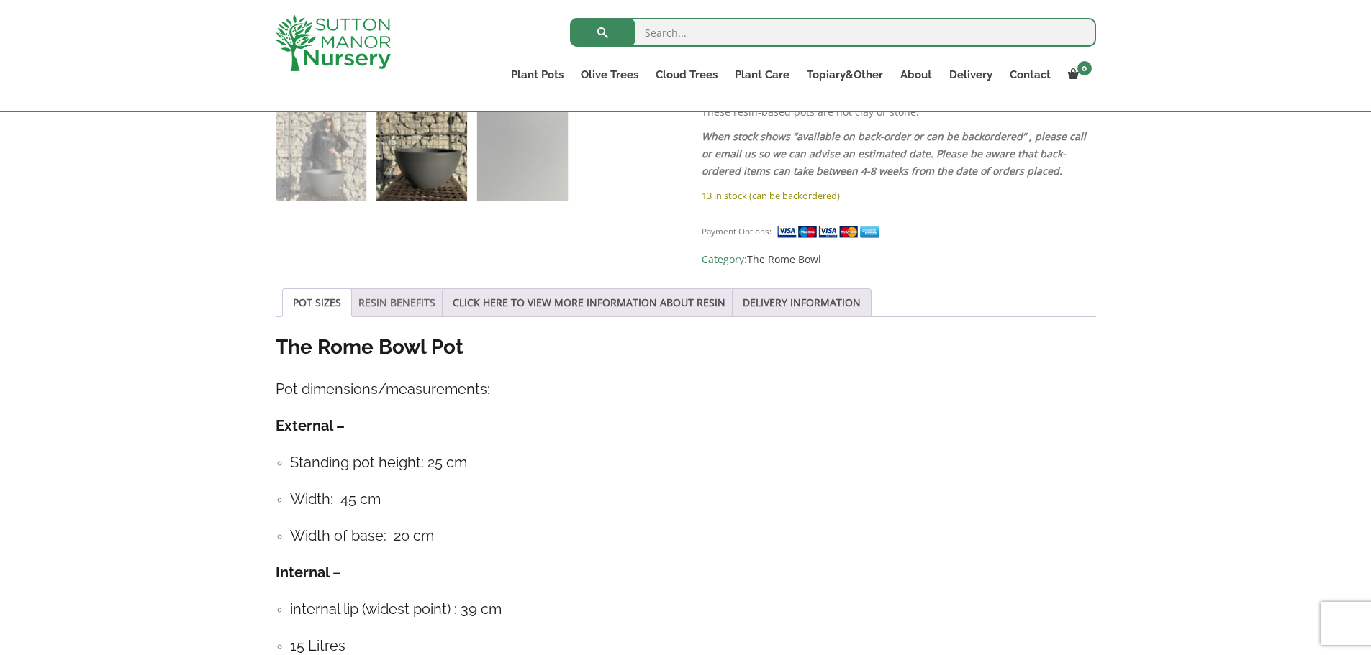
click at [376, 289] on link "RESIN BENEFITS" at bounding box center [396, 302] width 77 height 27
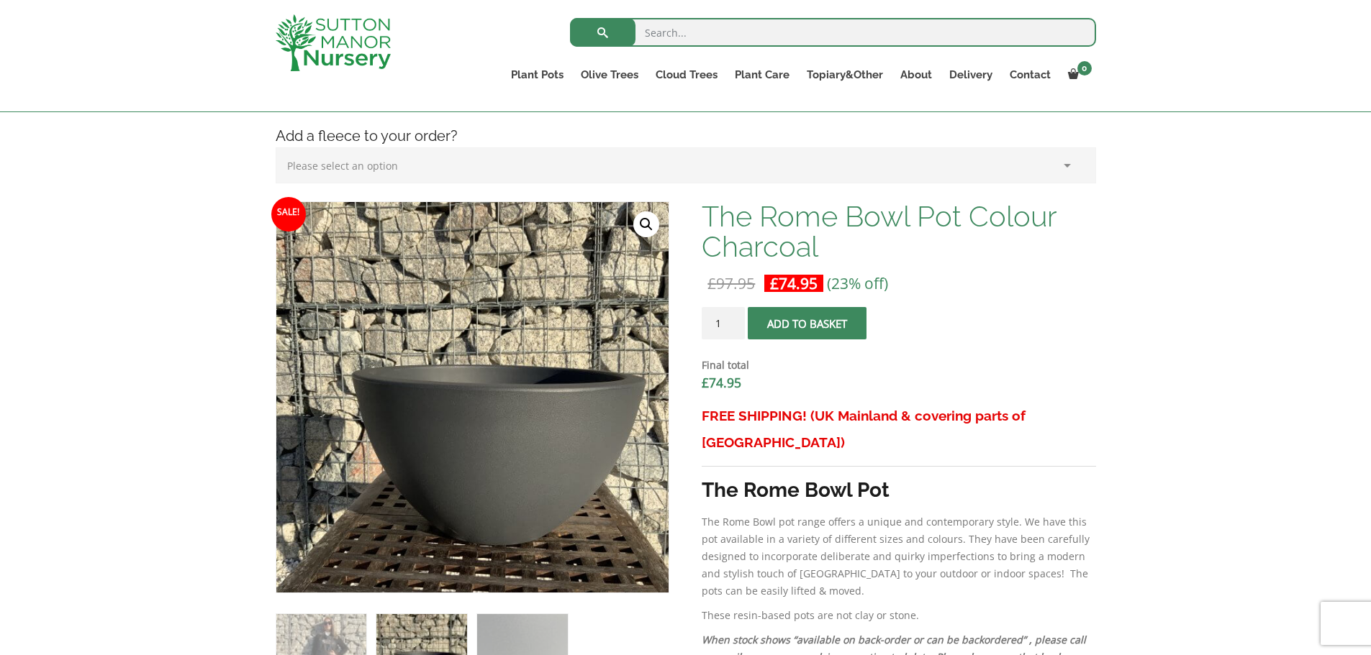
scroll to position [576, 0]
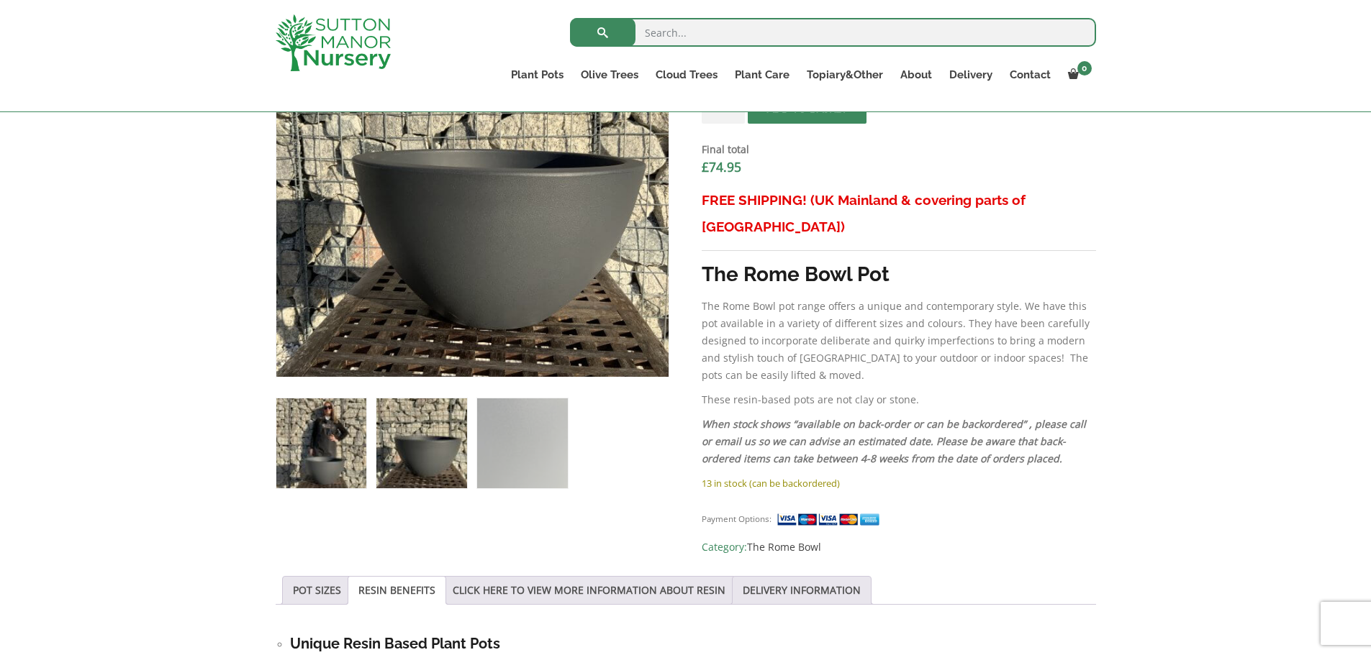
click at [306, 430] on img at bounding box center [321, 444] width 90 height 90
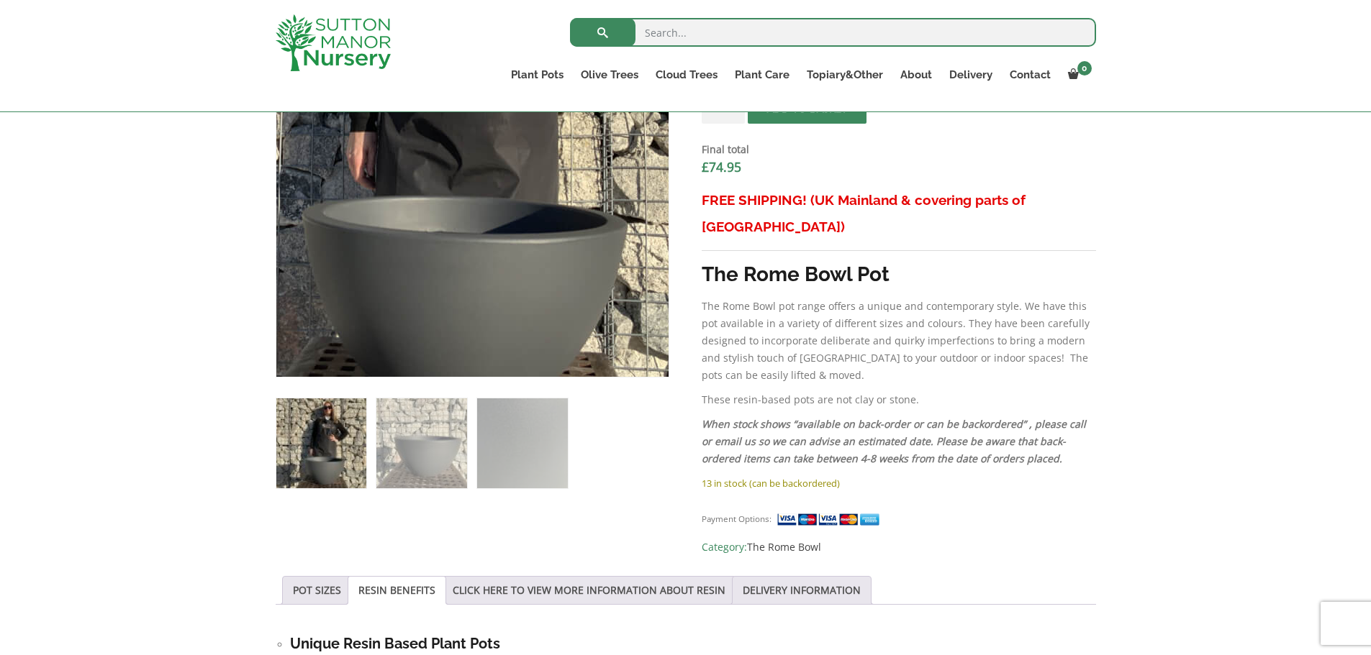
click at [513, 297] on img at bounding box center [437, 86] width 719 height 719
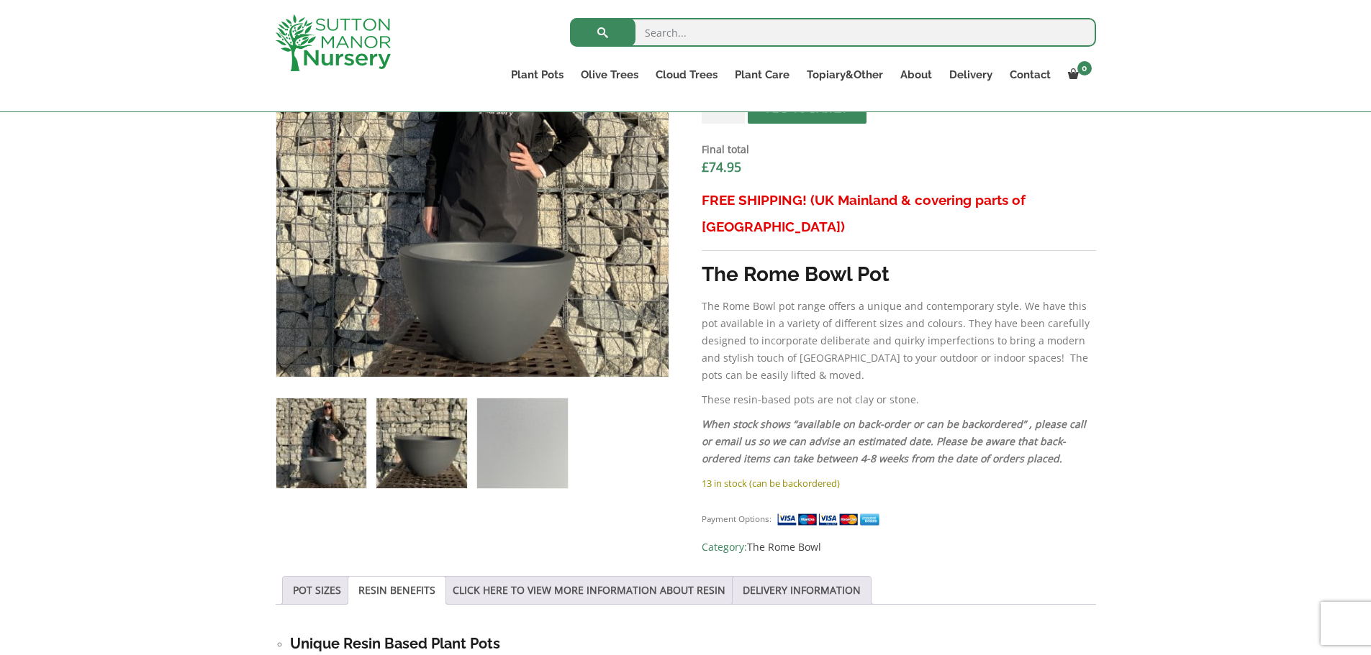
click at [448, 424] on img at bounding box center [421, 444] width 90 height 90
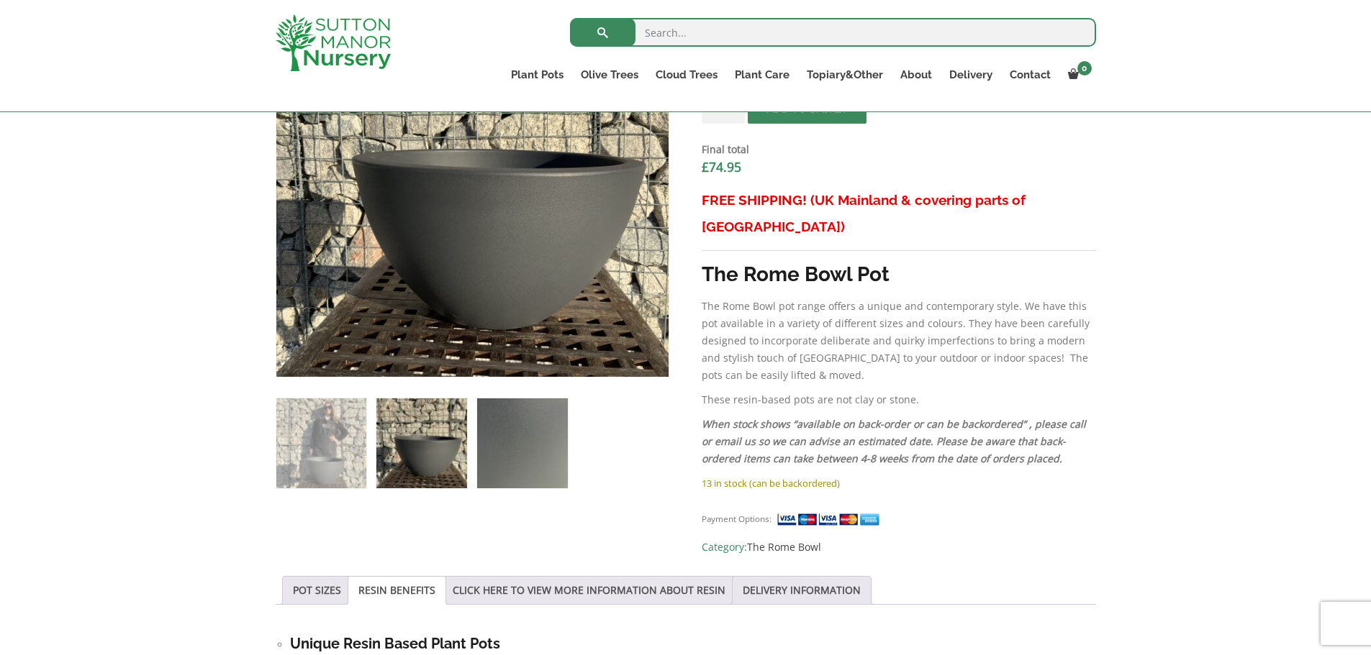
click at [544, 437] on img at bounding box center [522, 444] width 90 height 90
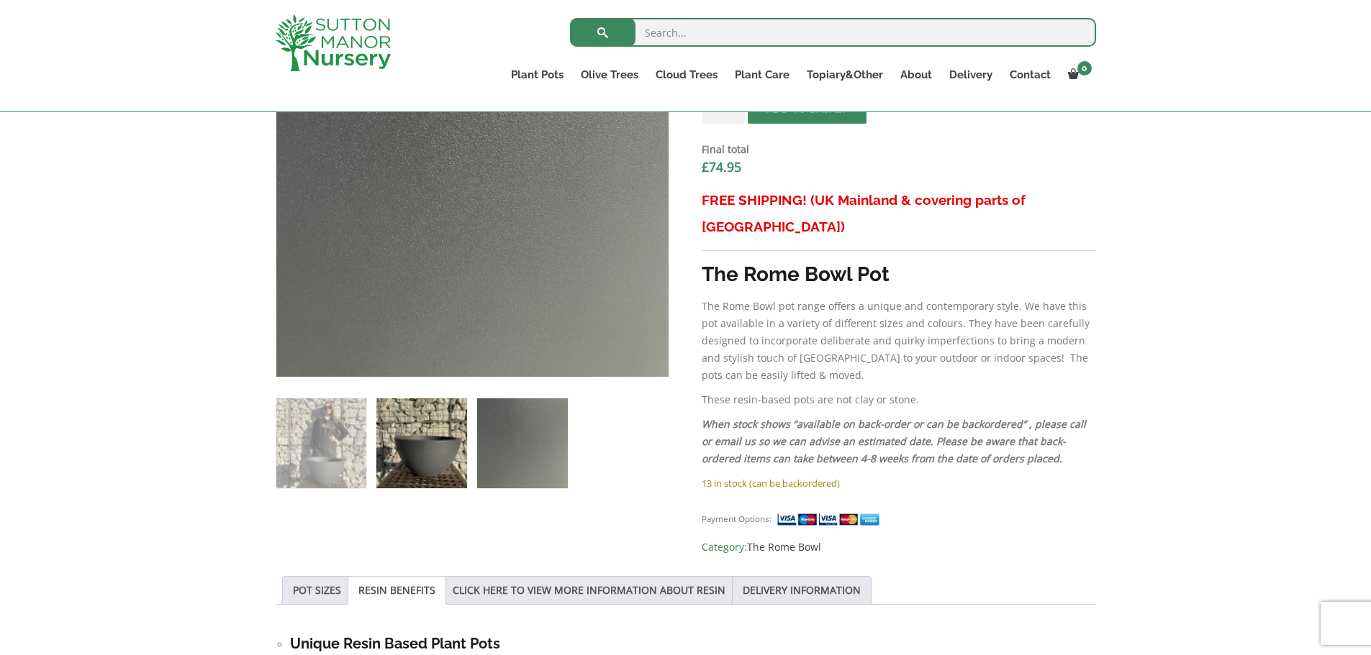
click at [435, 433] on img at bounding box center [421, 444] width 90 height 90
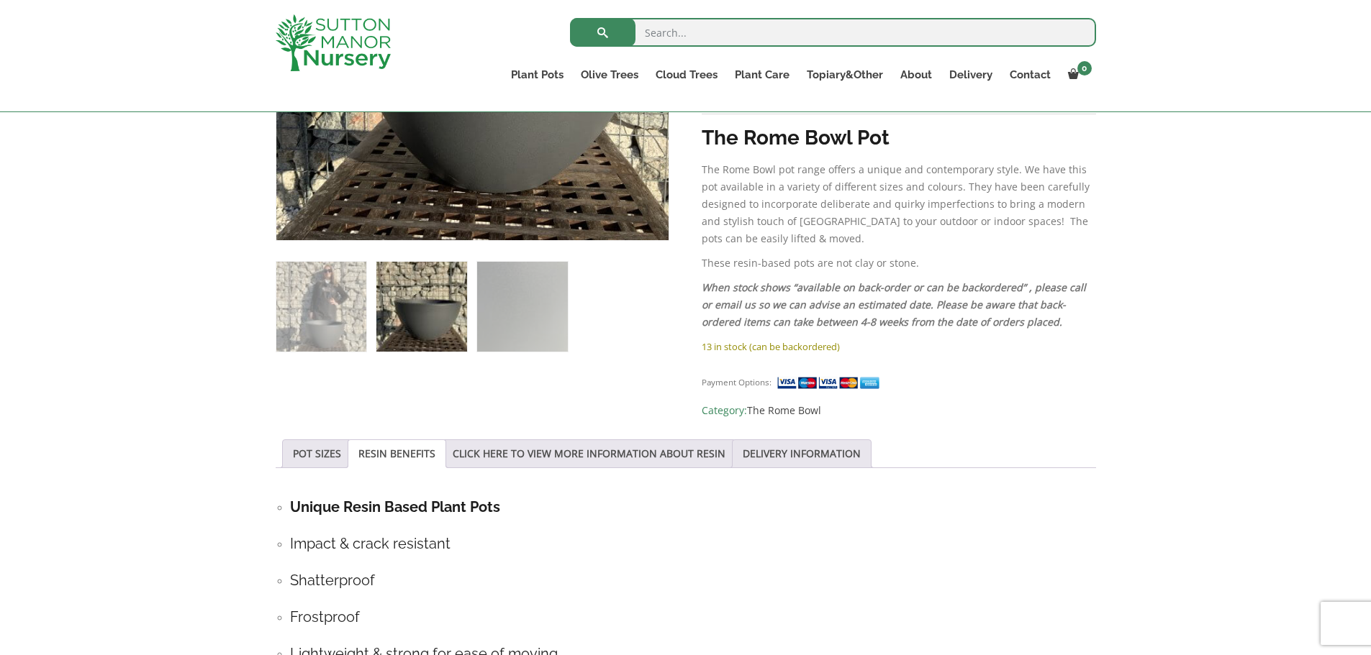
scroll to position [719, 0]
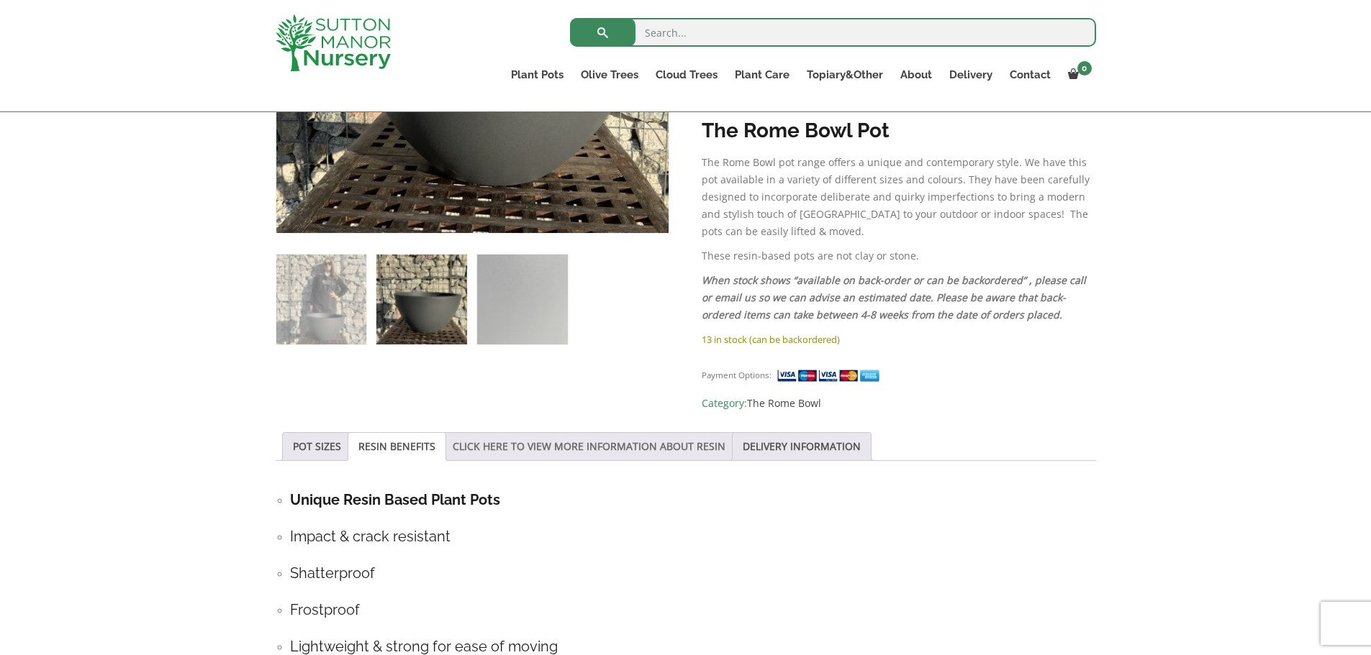
click at [553, 433] on link "CLICK HERE TO VIEW MORE INFORMATION ABOUT RESIN" at bounding box center [589, 446] width 273 height 27
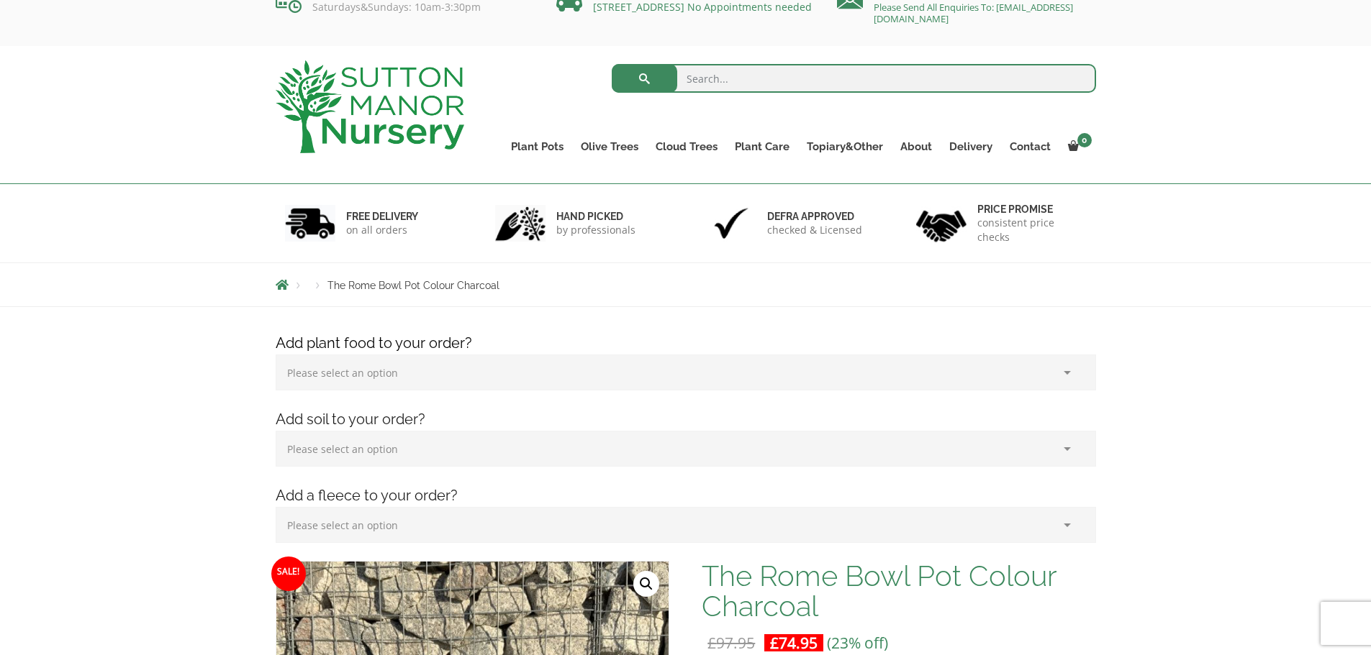
scroll to position [0, 0]
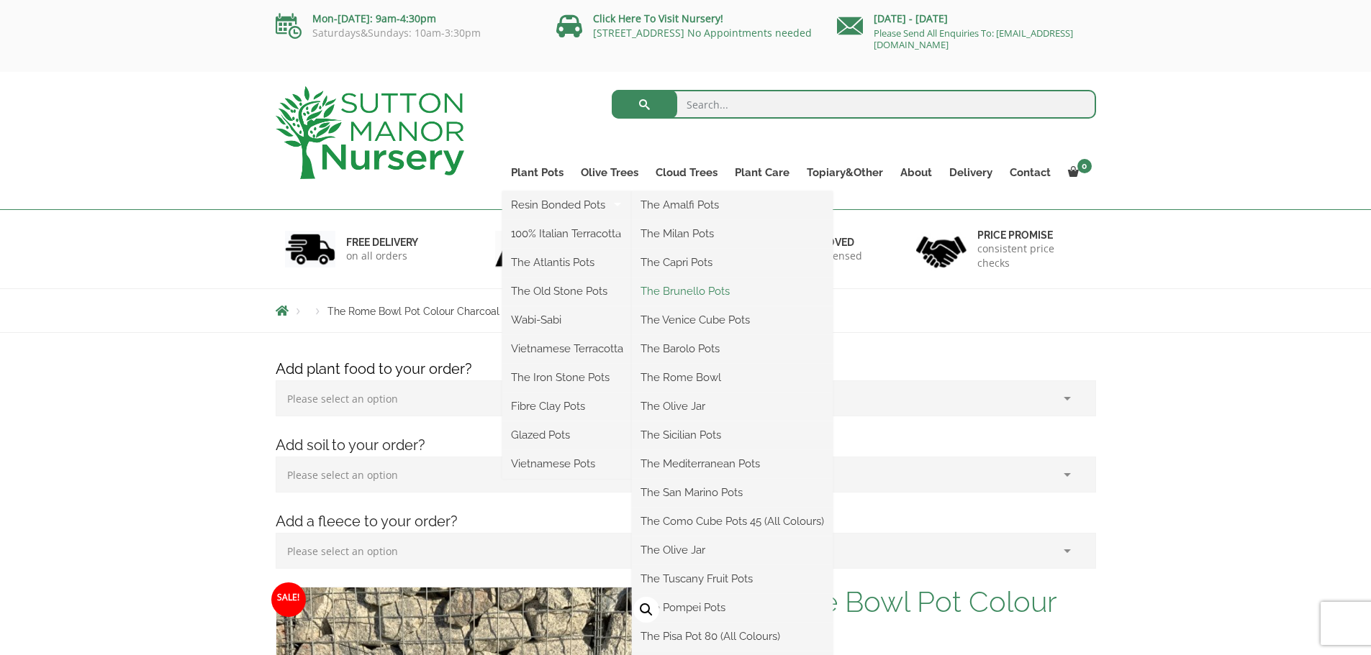
click at [730, 294] on link "The Brunello Pots" at bounding box center [732, 292] width 201 height 22
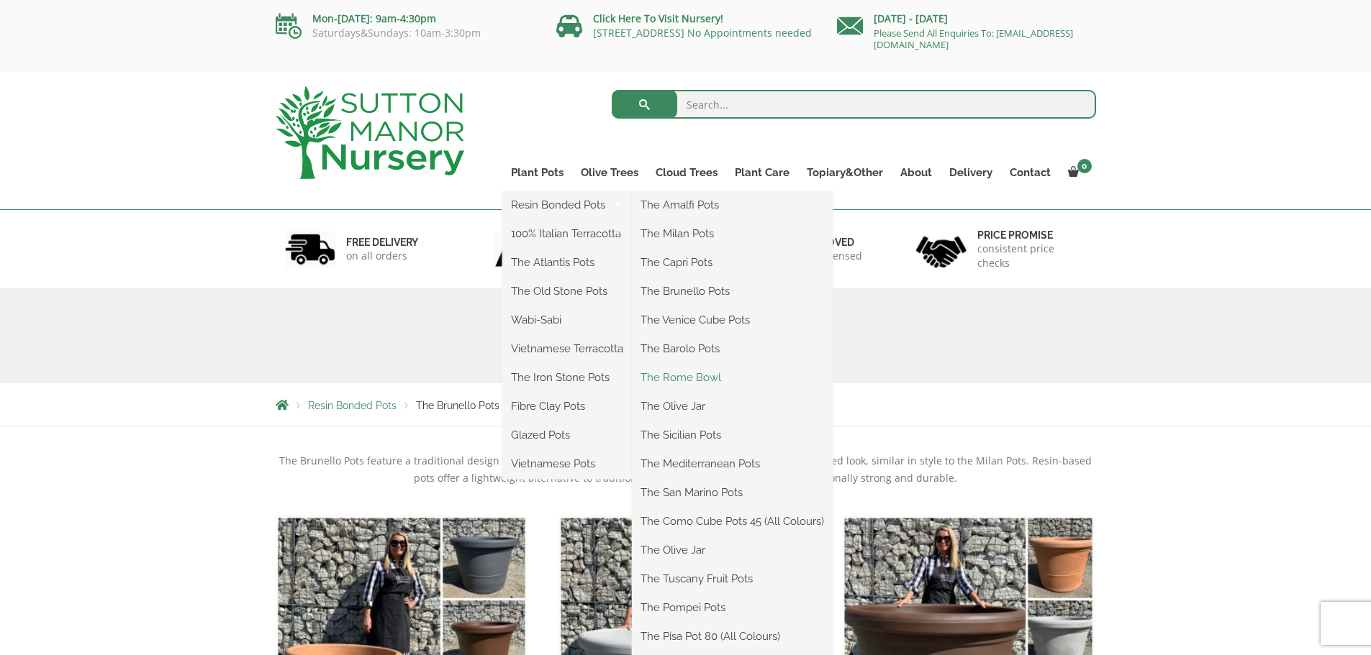
click at [714, 376] on link "The Rome Bowl" at bounding box center [732, 378] width 201 height 22
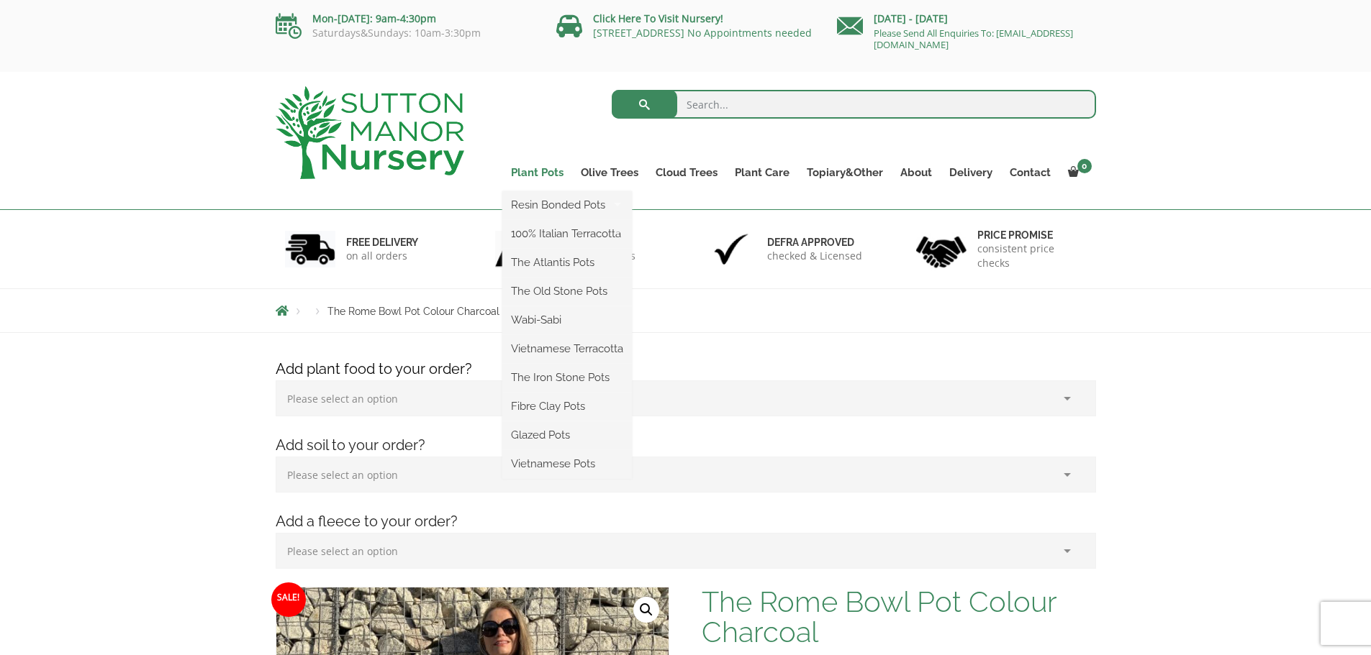
click at [527, 169] on link "Plant Pots" at bounding box center [537, 173] width 70 height 20
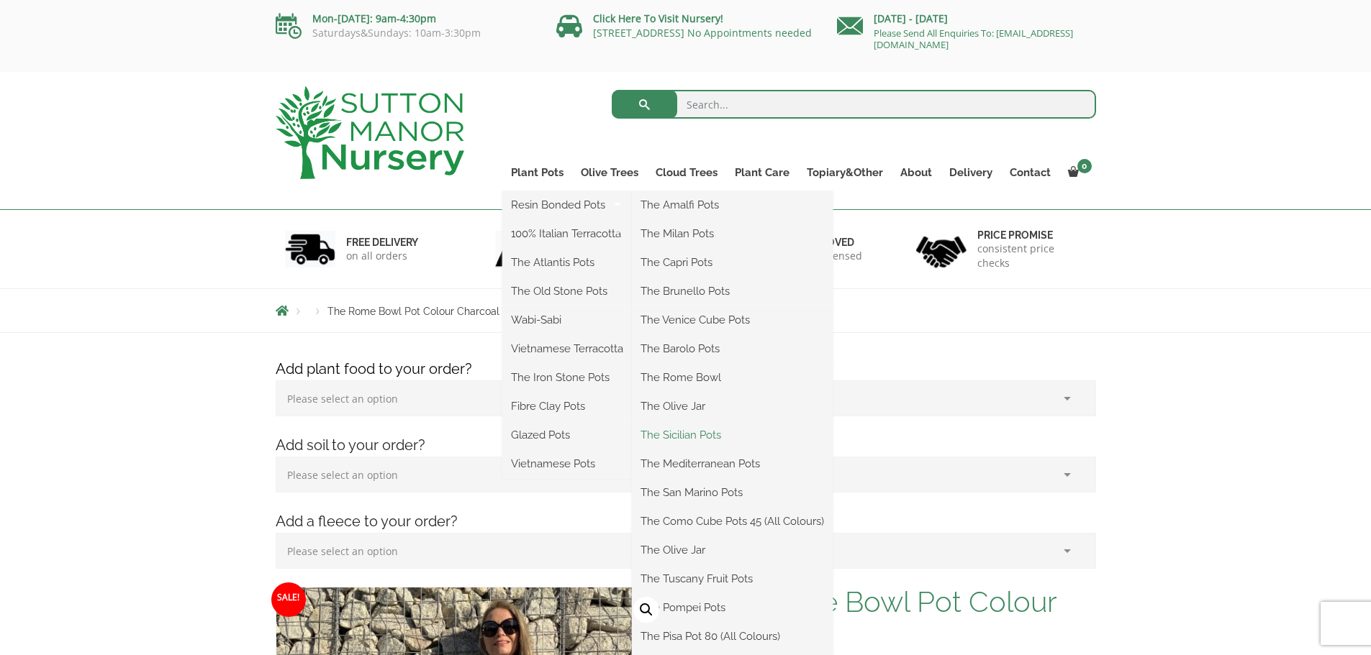
click at [690, 441] on link "The Sicilian Pots" at bounding box center [732, 436] width 201 height 22
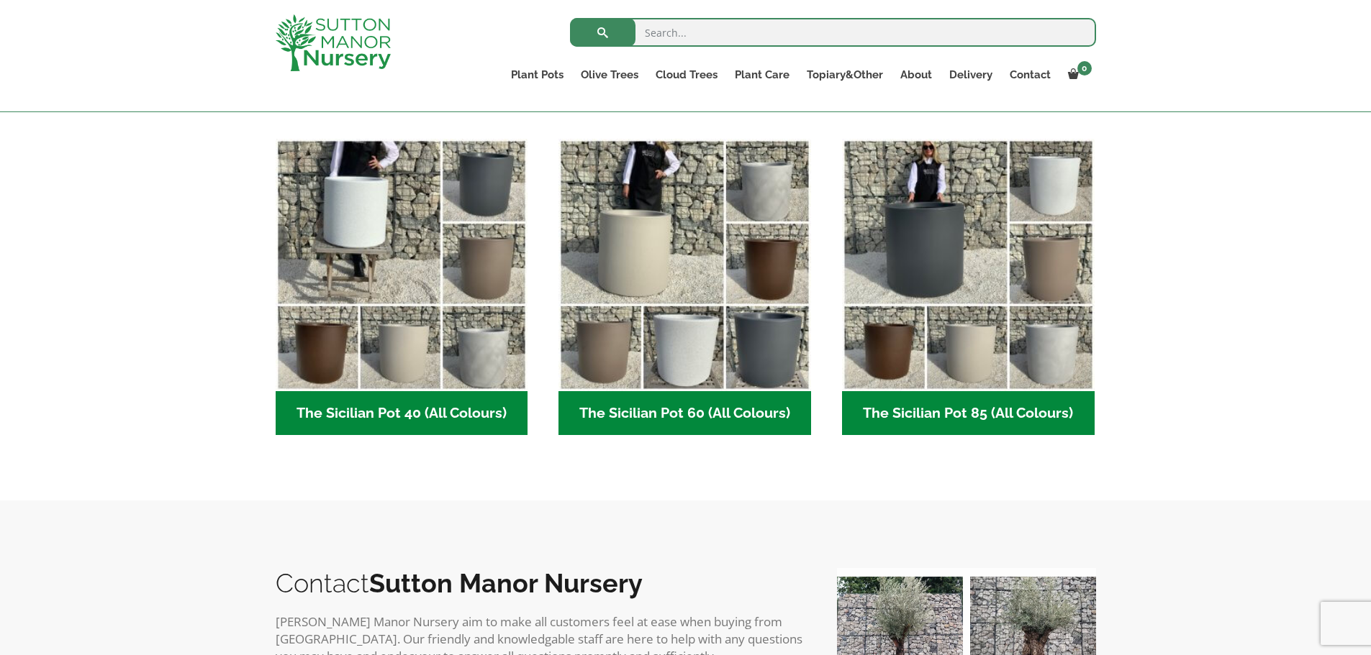
scroll to position [360, 0]
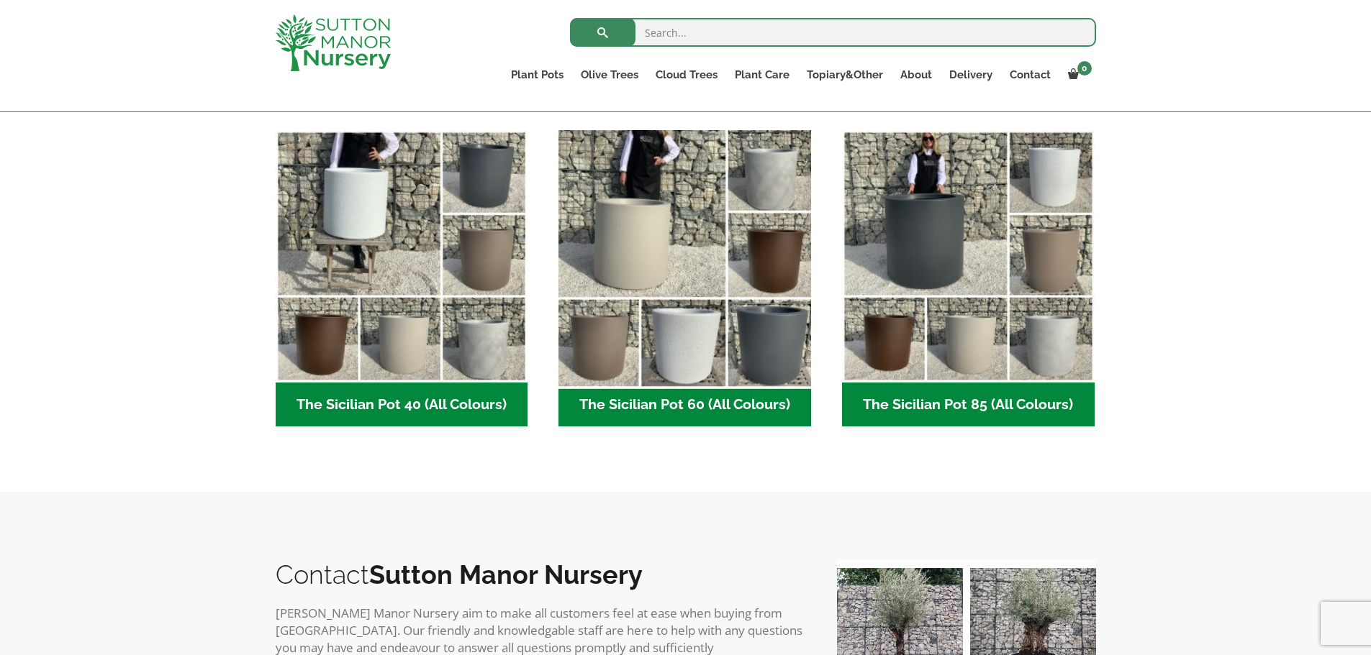
click at [784, 337] on img "Visit product category The Sicilian Pot 60 (All Colours)" at bounding box center [685, 256] width 265 height 265
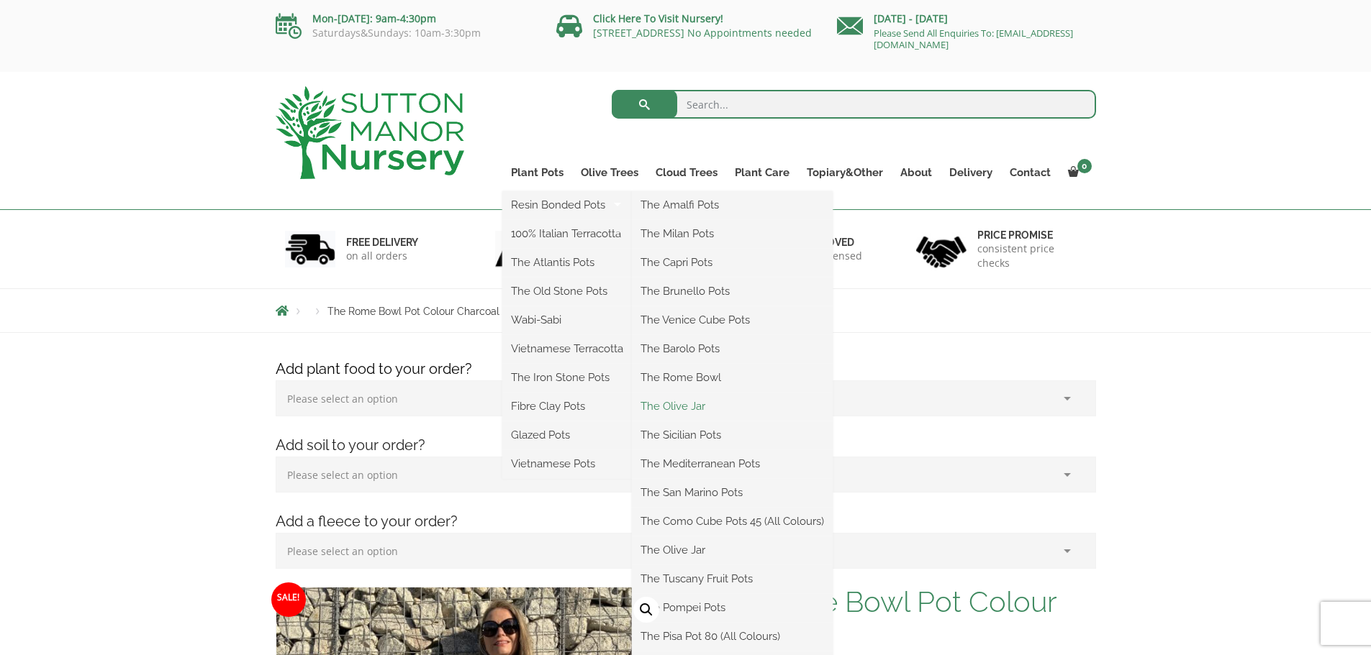
click at [684, 407] on link "The Olive Jar" at bounding box center [732, 407] width 201 height 22
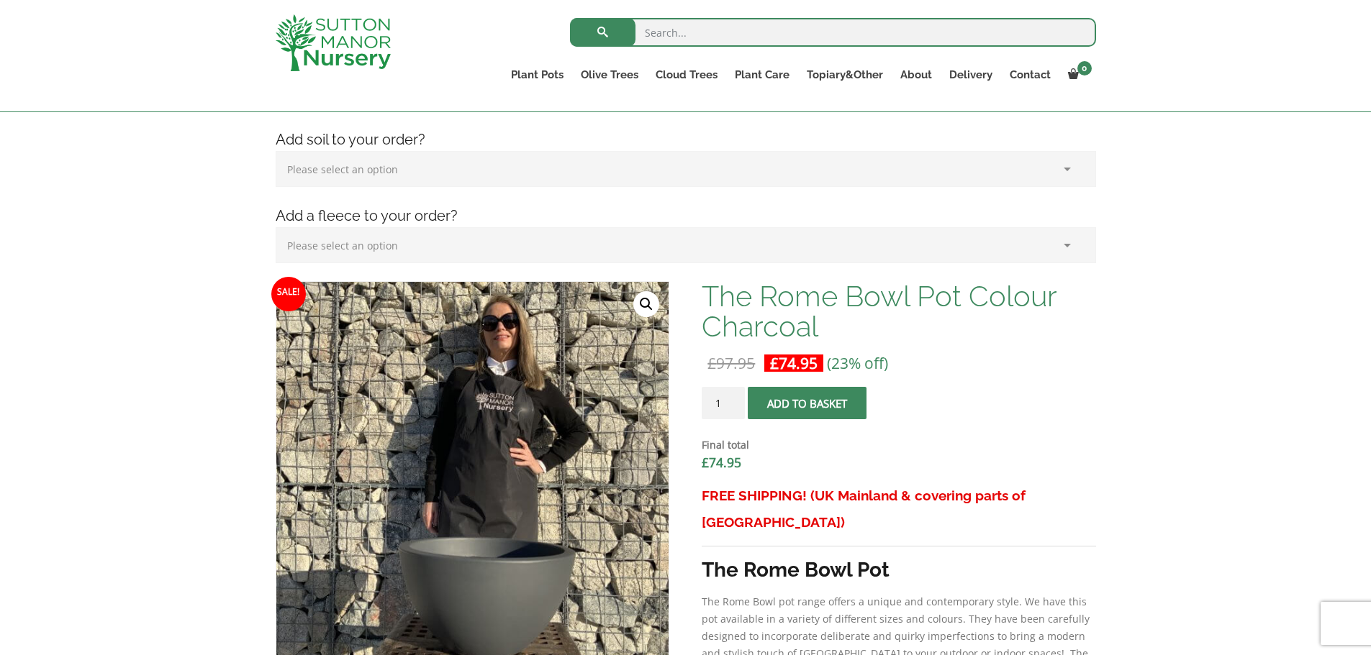
scroll to position [288, 0]
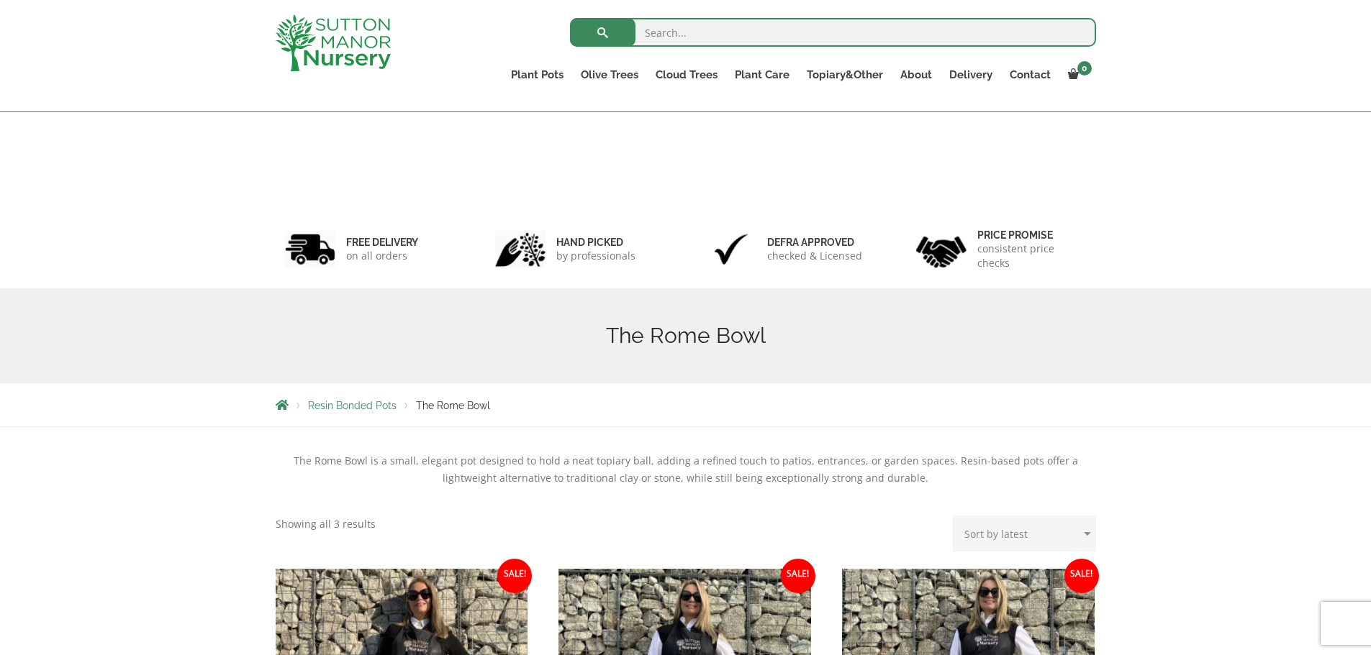
scroll to position [386, 0]
